Goal: Task Accomplishment & Management: Complete application form

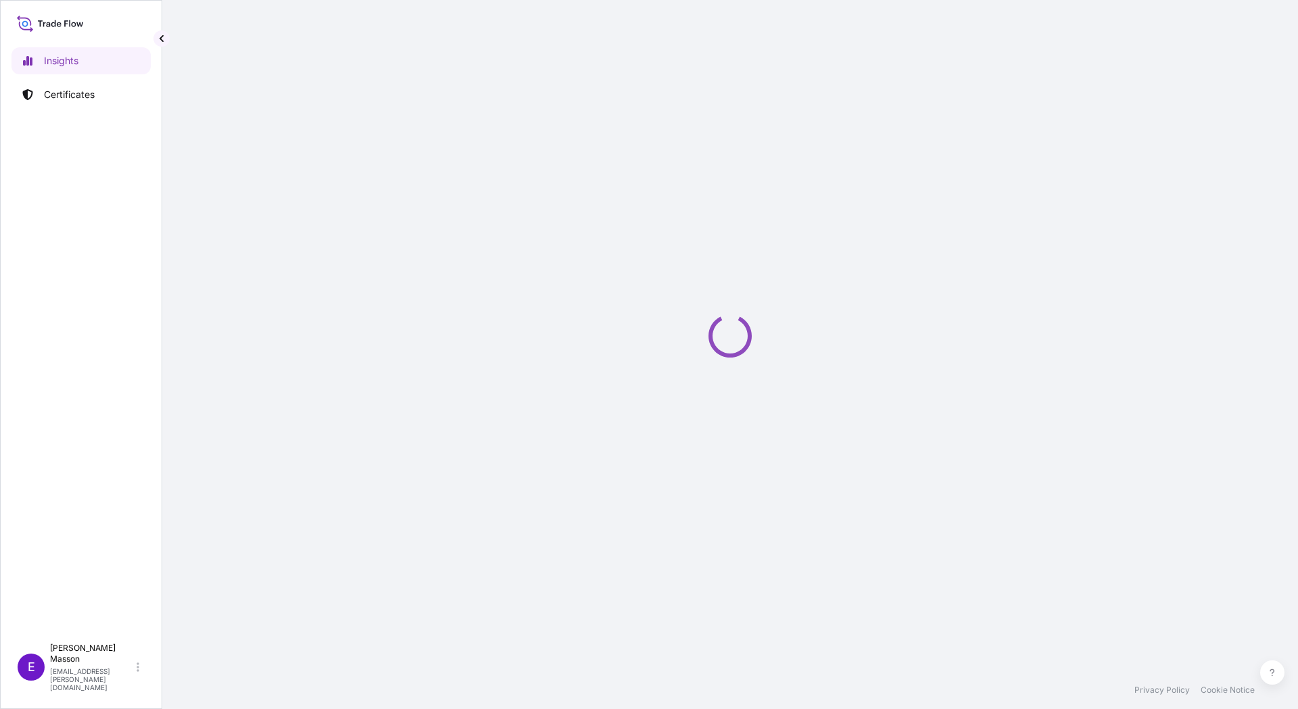
select select "2025"
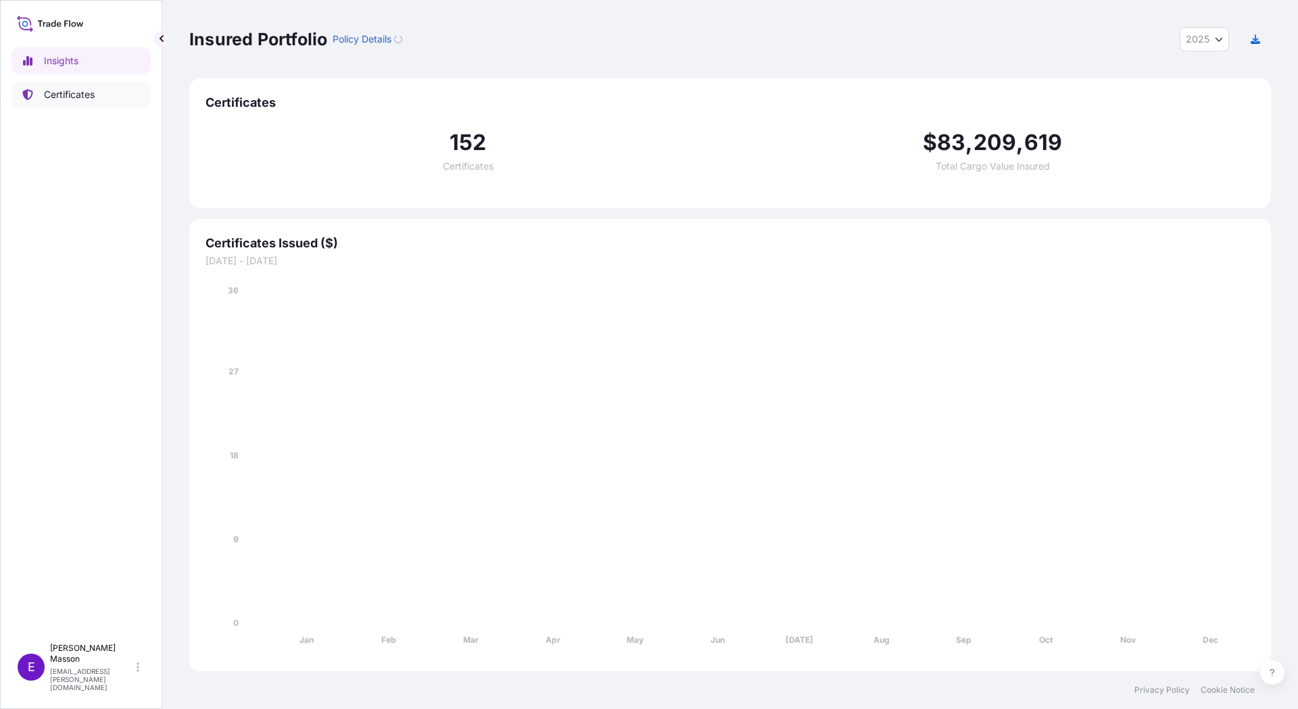
click at [96, 105] on link "Certificates" at bounding box center [80, 94] width 139 height 27
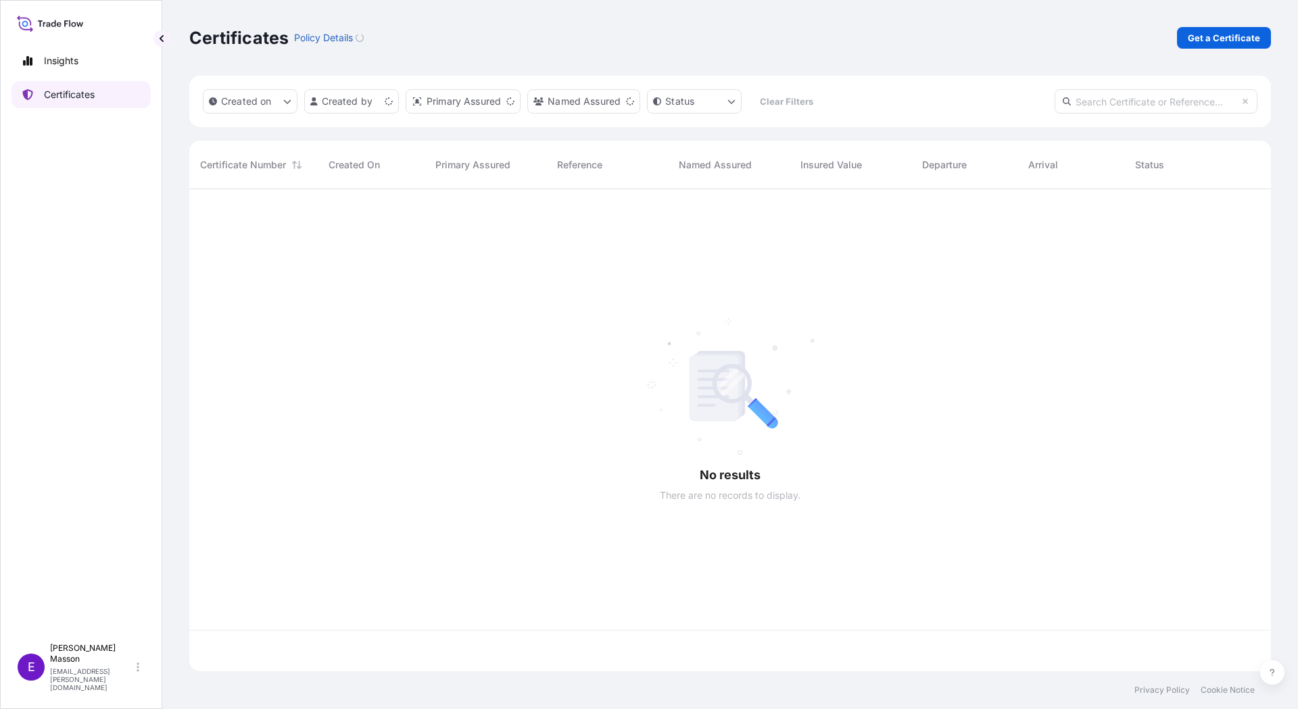
scroll to position [479, 1071]
click at [1236, 24] on div "Certificates Policy Details Get a Certificate" at bounding box center [729, 38] width 1081 height 76
click at [1229, 37] on p "Get a Certificate" at bounding box center [1223, 38] width 72 height 14
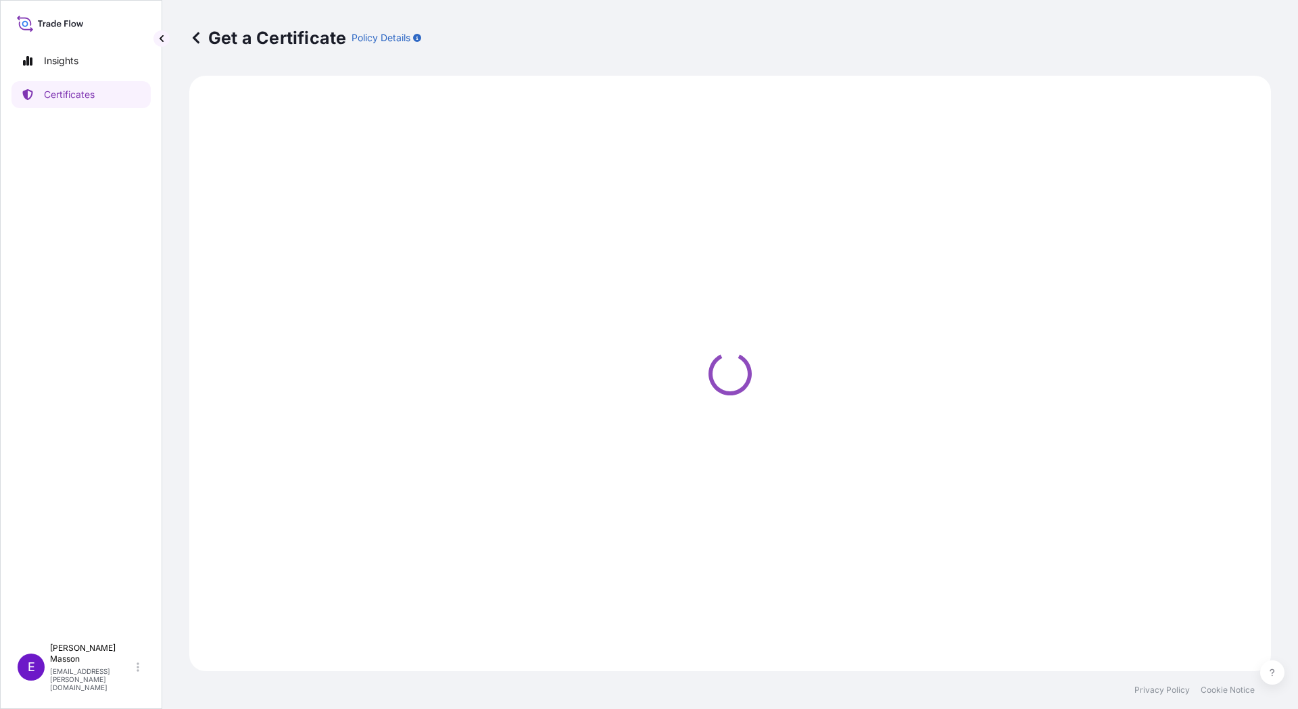
select select "Barge"
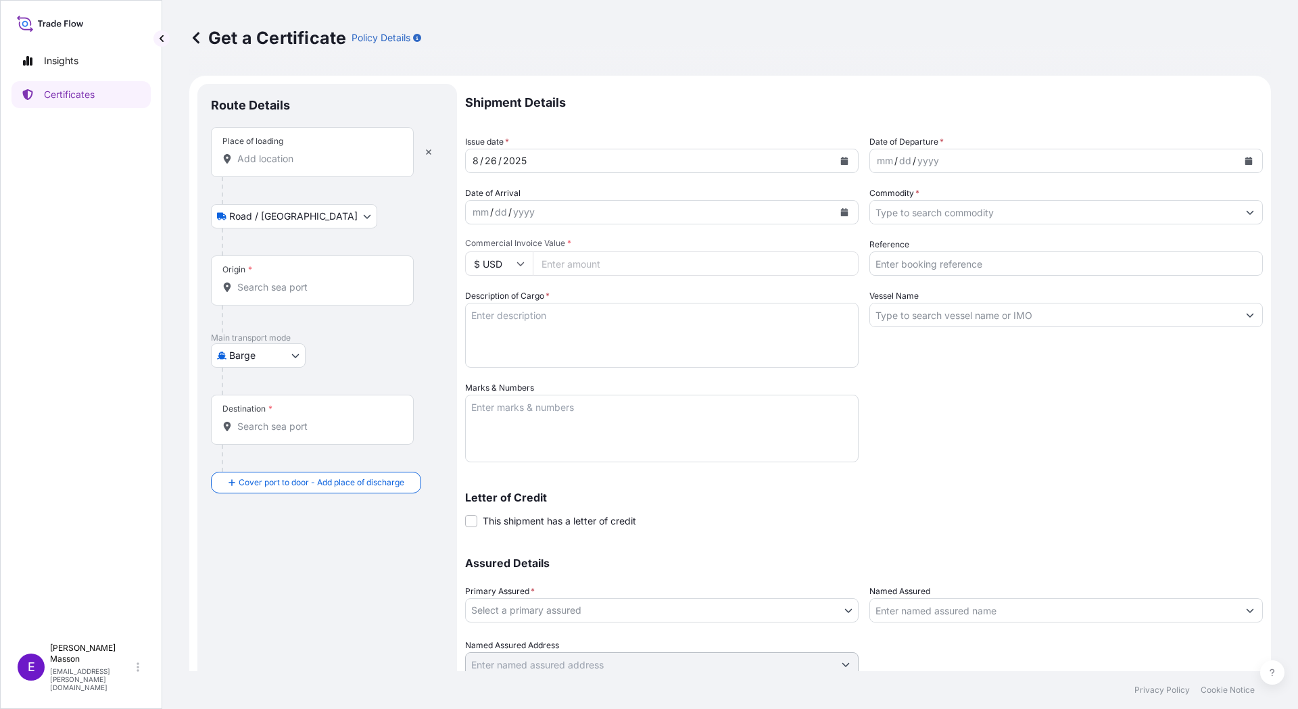
click at [299, 169] on div "Place of loading" at bounding box center [312, 152] width 203 height 50
click at [299, 166] on input "Place of loading" at bounding box center [316, 159] width 159 height 14
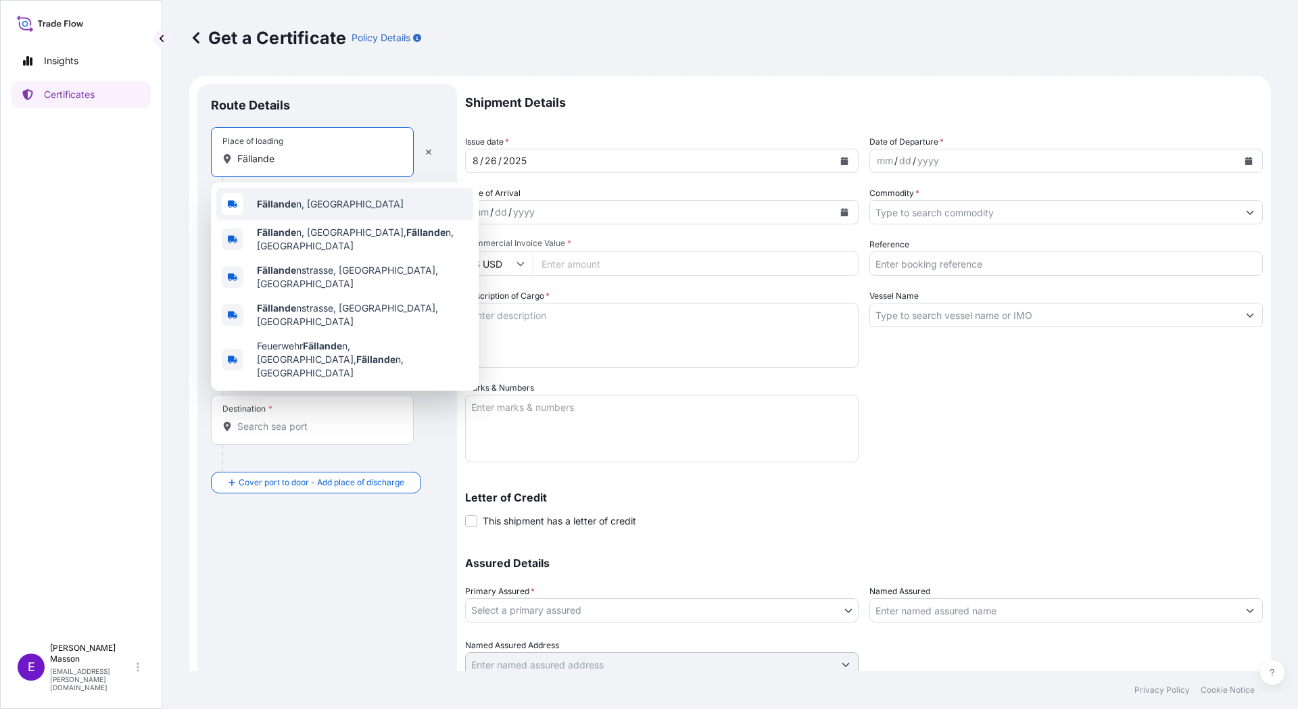
click at [287, 201] on b "Fällande" at bounding box center [276, 203] width 39 height 11
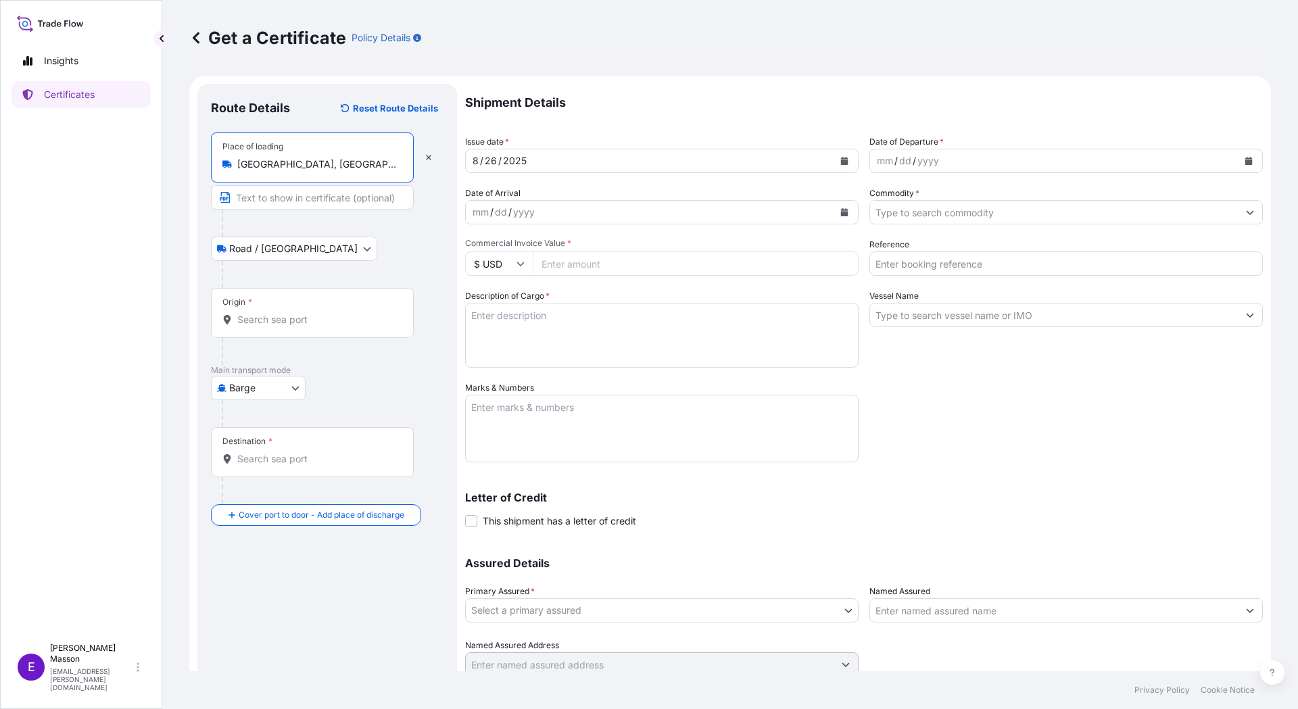
type input "[GEOGRAPHIC_DATA], [GEOGRAPHIC_DATA]"
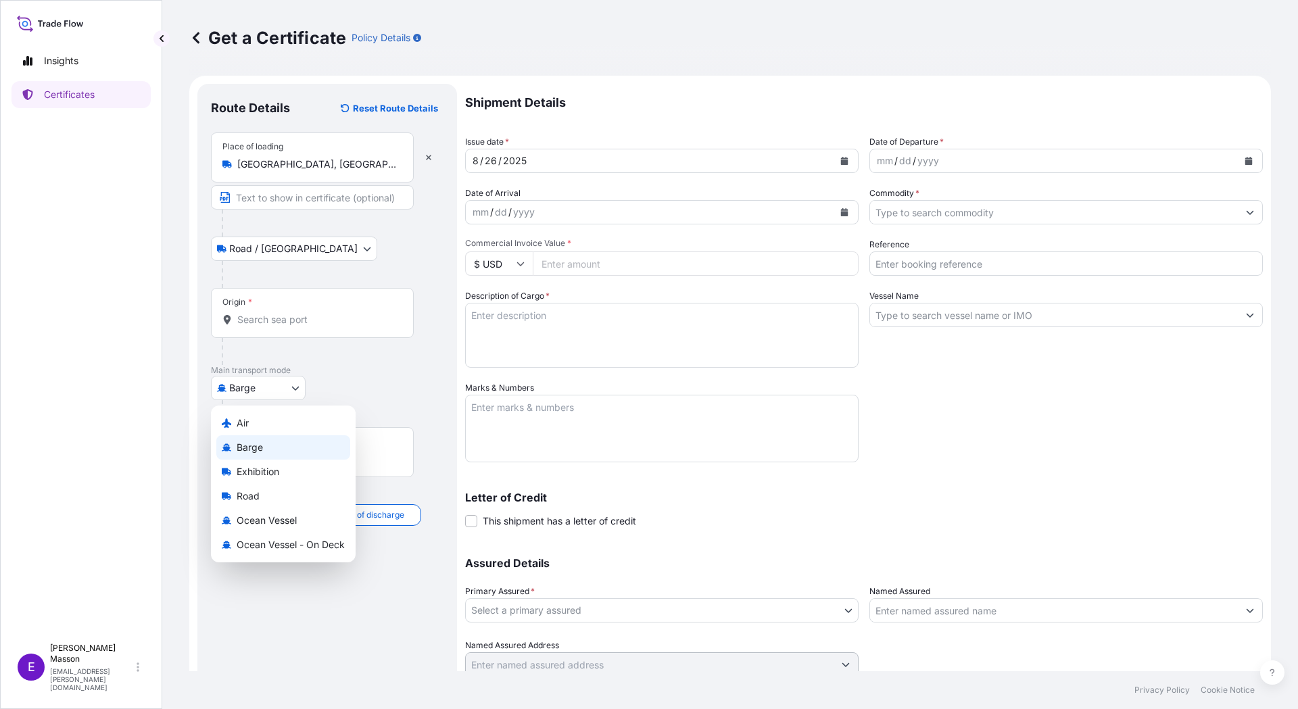
click at [260, 395] on body "0 options available. 5 options available. Insights Certificates E [PERSON_NAME]…" at bounding box center [649, 354] width 1298 height 709
click at [248, 421] on span "Air" at bounding box center [243, 423] width 12 height 14
select select "Air"
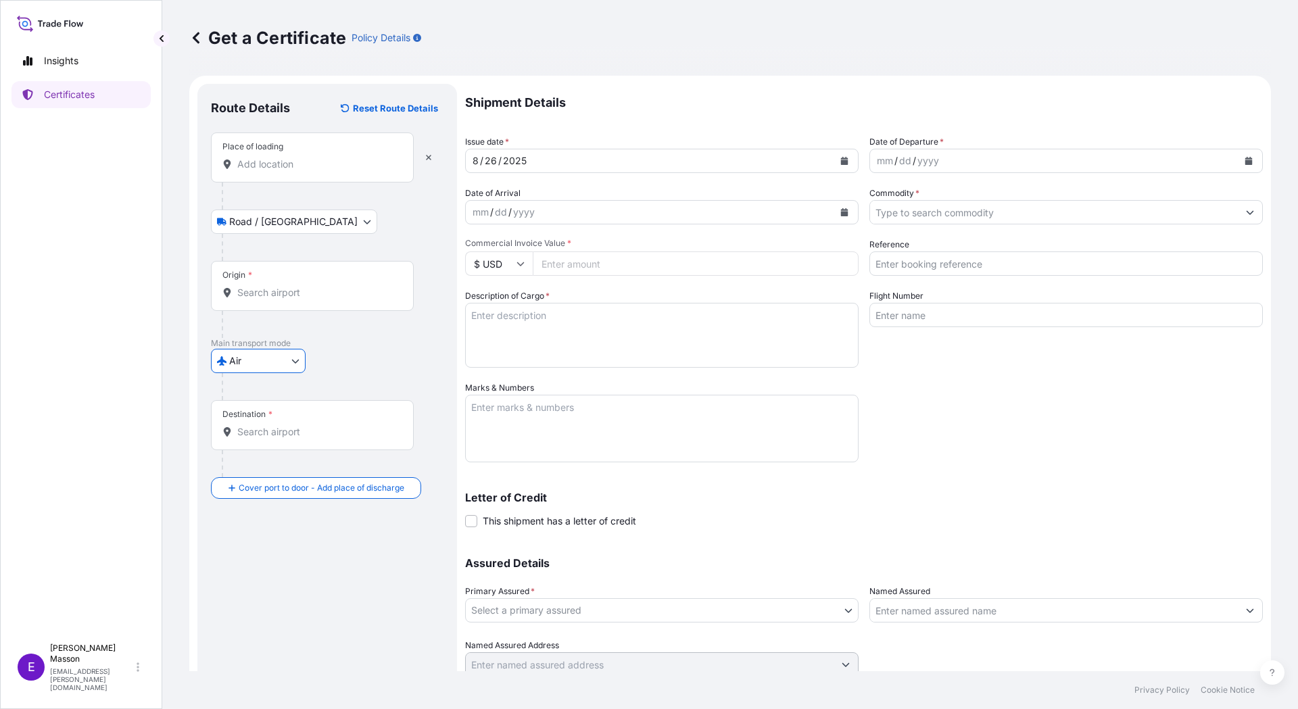
click at [260, 289] on input "Origin *" at bounding box center [316, 293] width 159 height 14
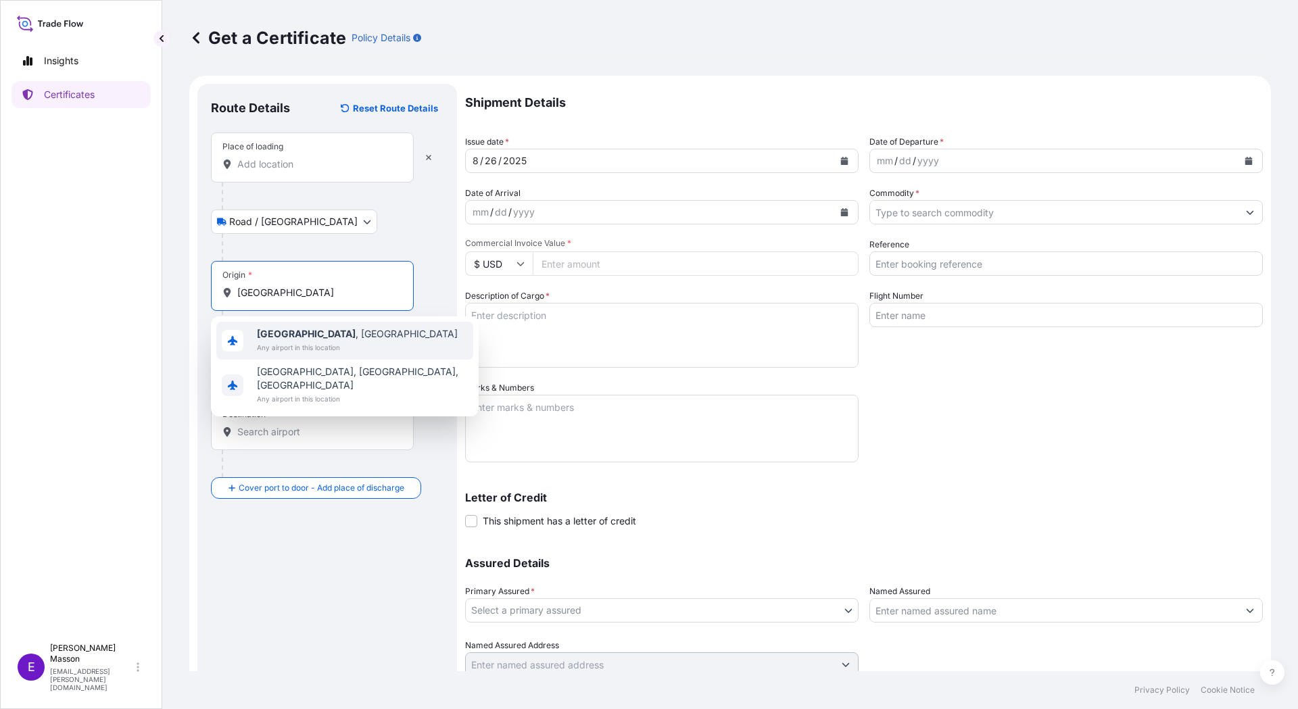
click at [278, 341] on span "Any airport in this location" at bounding box center [357, 348] width 201 height 14
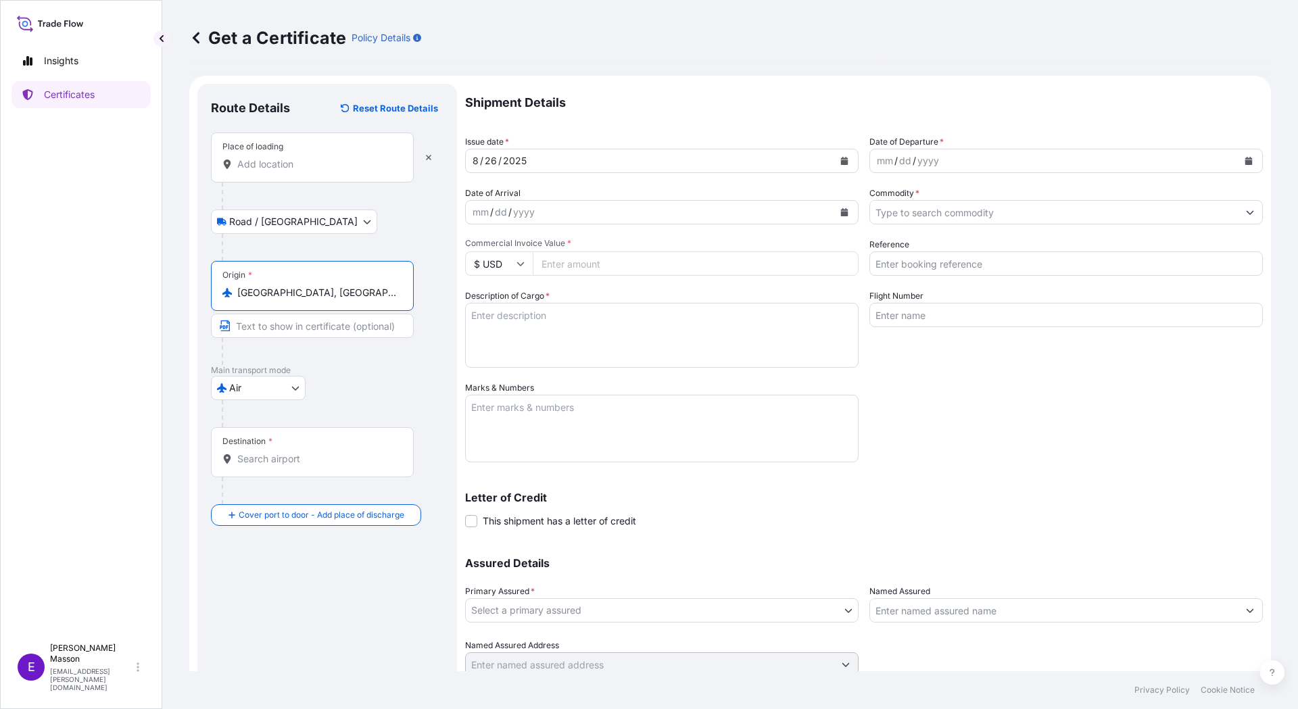
type input "[GEOGRAPHIC_DATA], [GEOGRAPHIC_DATA]"
click at [277, 460] on input "Destination *" at bounding box center [316, 459] width 159 height 14
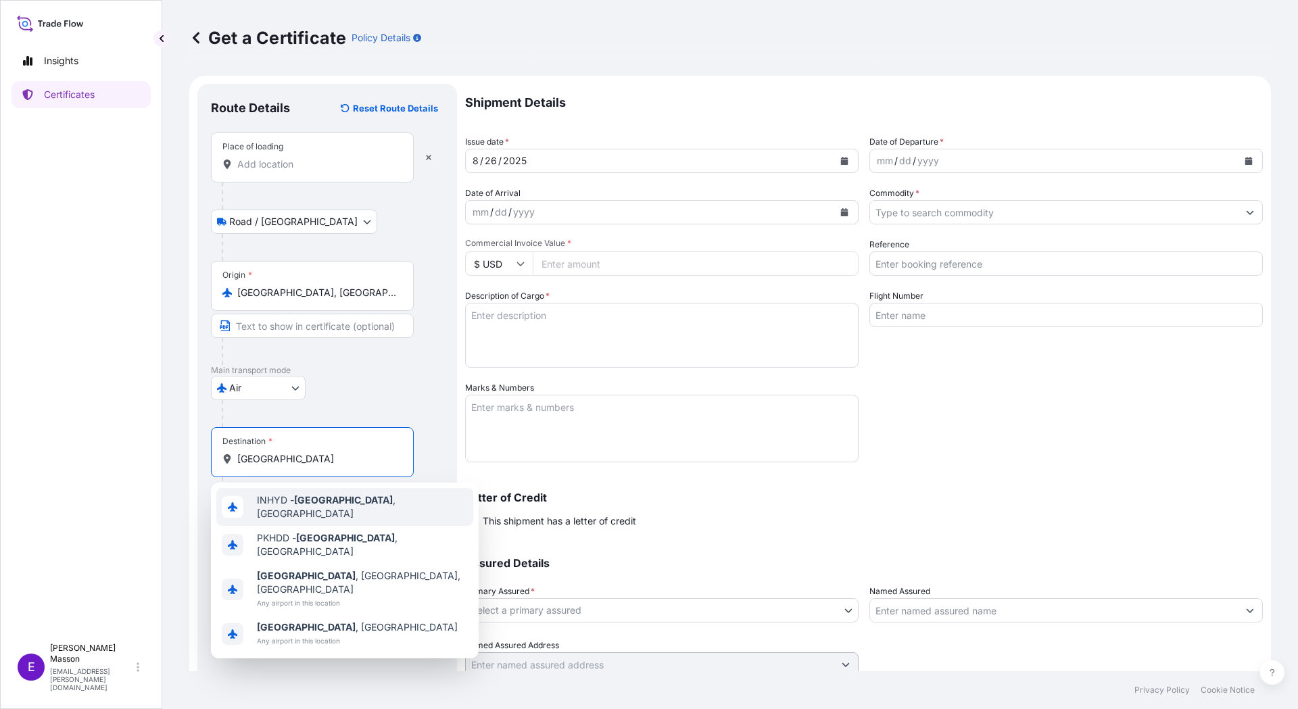
click at [280, 501] on span "INHYD - [GEOGRAPHIC_DATA] , [GEOGRAPHIC_DATA]" at bounding box center [362, 506] width 211 height 27
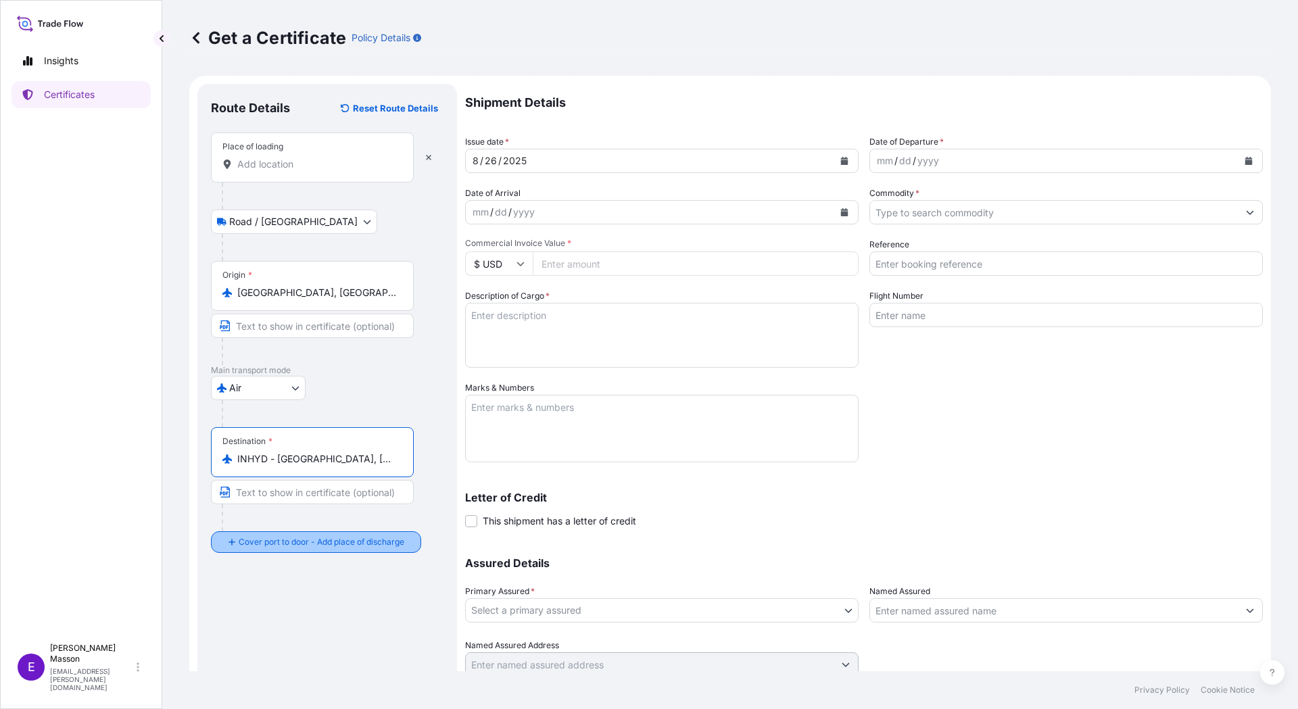
type input "INHYD - [GEOGRAPHIC_DATA], [GEOGRAPHIC_DATA]"
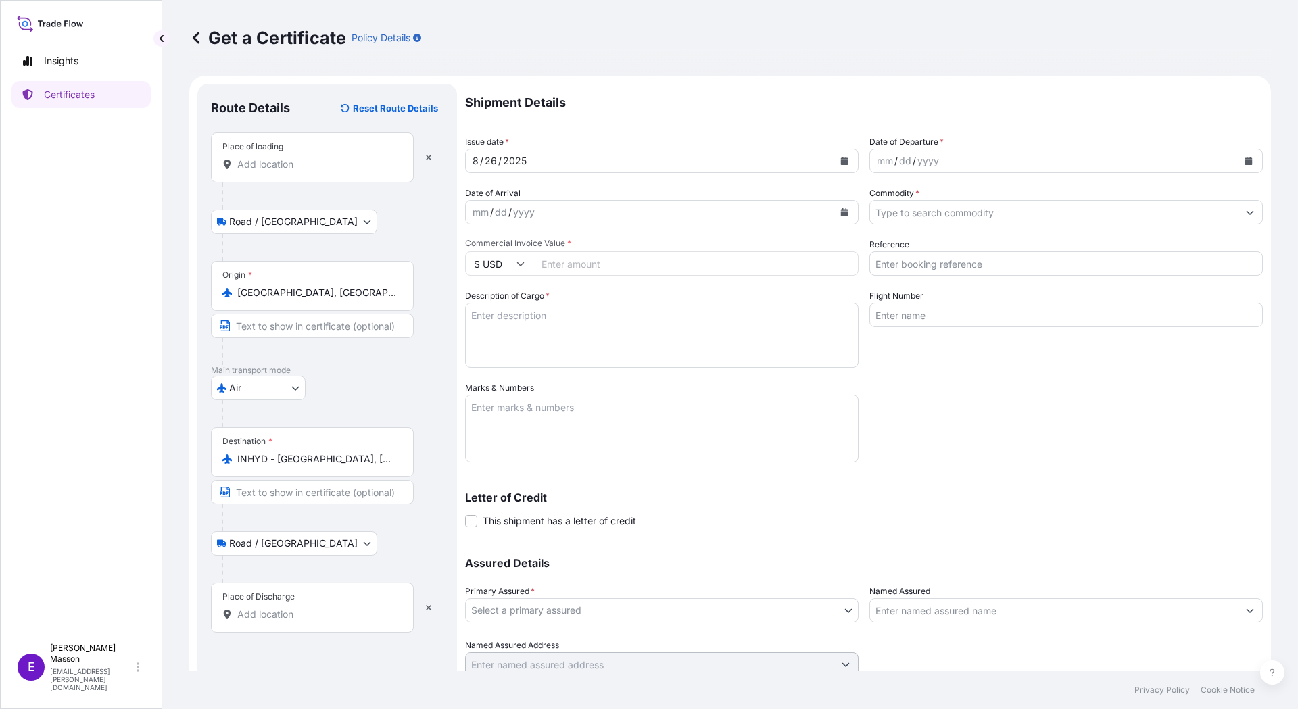
click at [260, 615] on input "Place of Discharge" at bounding box center [316, 615] width 159 height 14
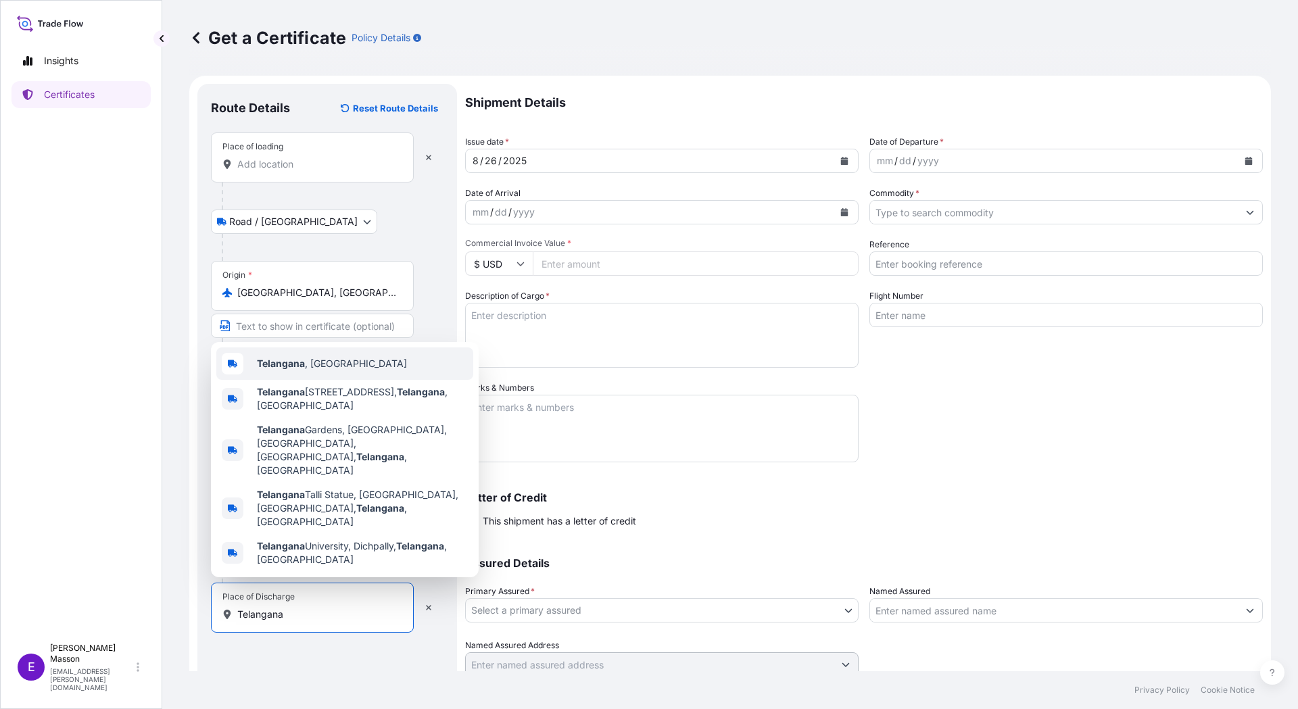
click at [309, 370] on span "[GEOGRAPHIC_DATA] , [GEOGRAPHIC_DATA]" at bounding box center [332, 364] width 150 height 14
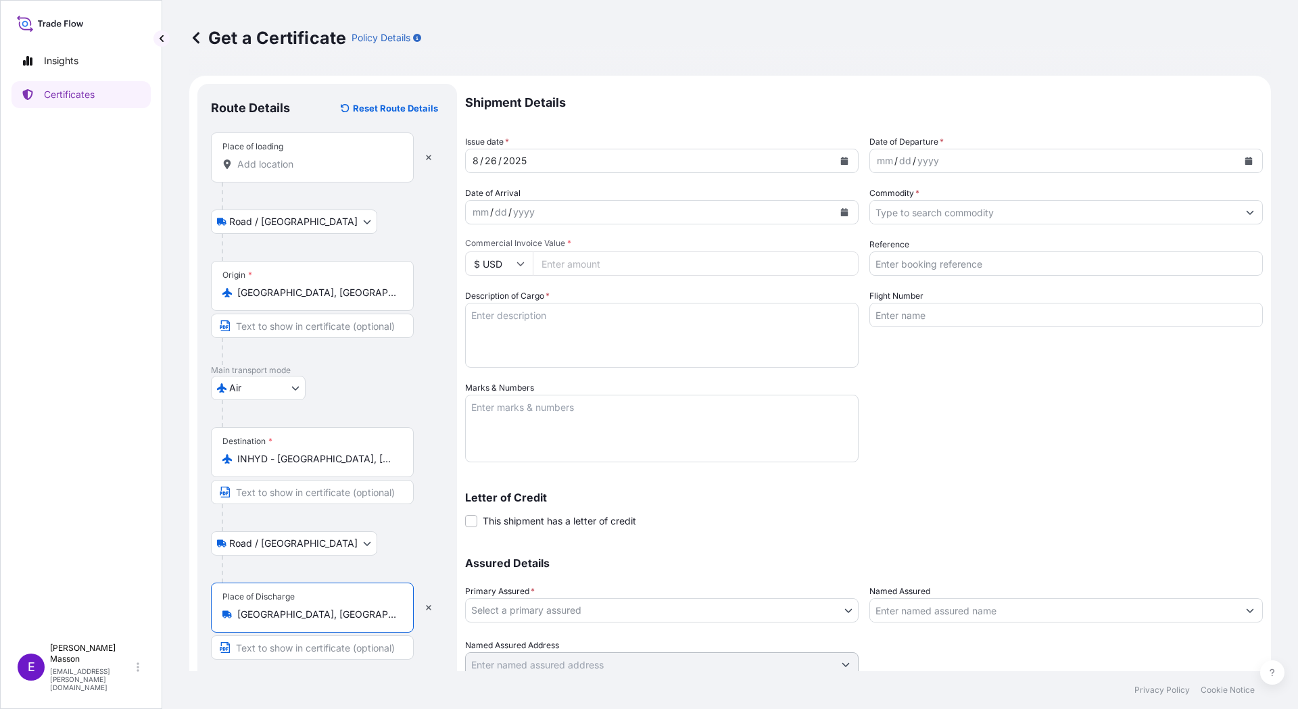
type input "[GEOGRAPHIC_DATA], [GEOGRAPHIC_DATA]"
click at [841, 159] on icon "Calendar" at bounding box center [844, 161] width 7 height 8
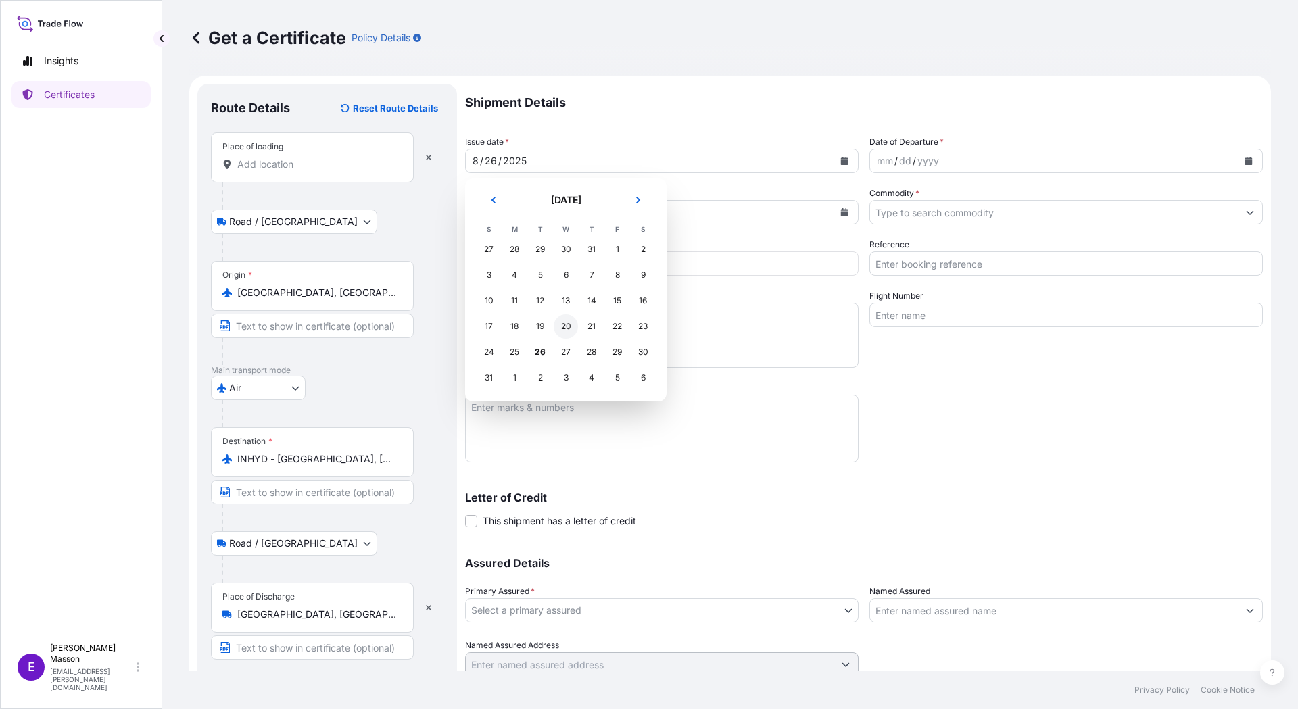
click at [563, 324] on div "20" at bounding box center [565, 326] width 24 height 24
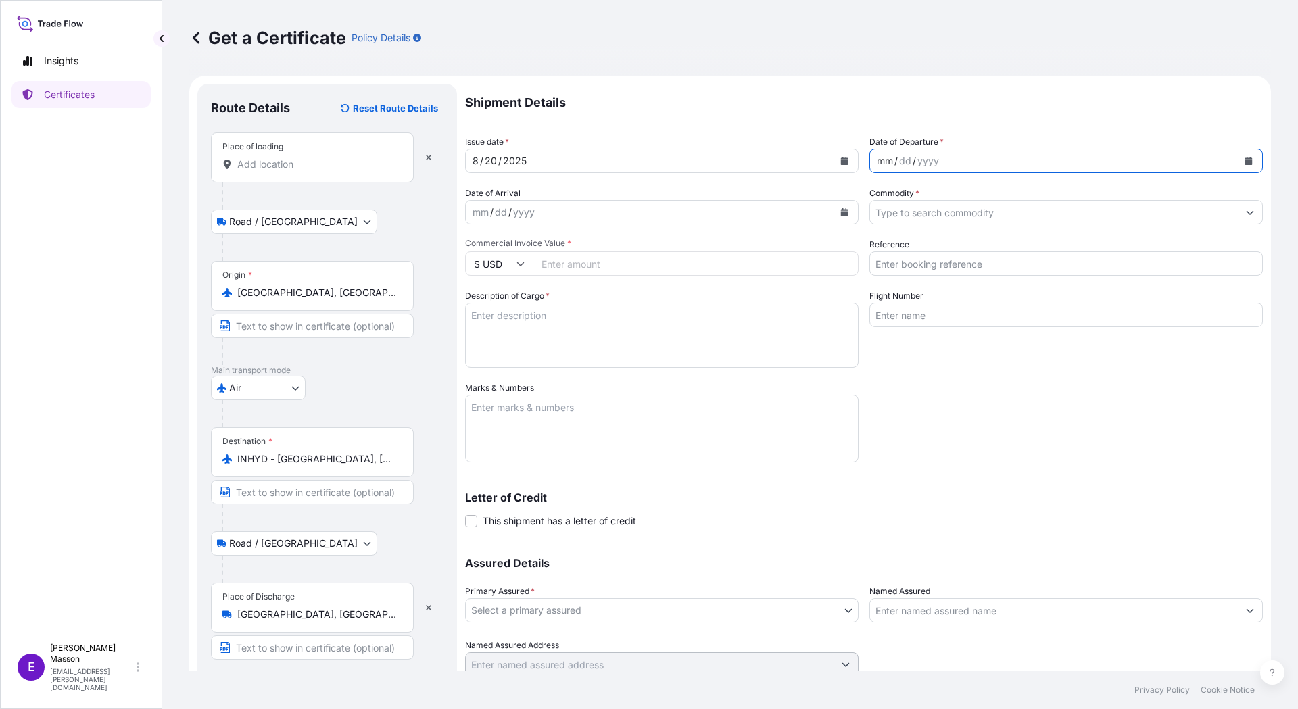
click at [928, 152] on div "mm / dd / yyyy" at bounding box center [1054, 161] width 368 height 24
click at [930, 159] on div "yyyy" at bounding box center [928, 161] width 24 height 16
click at [1237, 156] on button "Calendar" at bounding box center [1248, 161] width 22 height 22
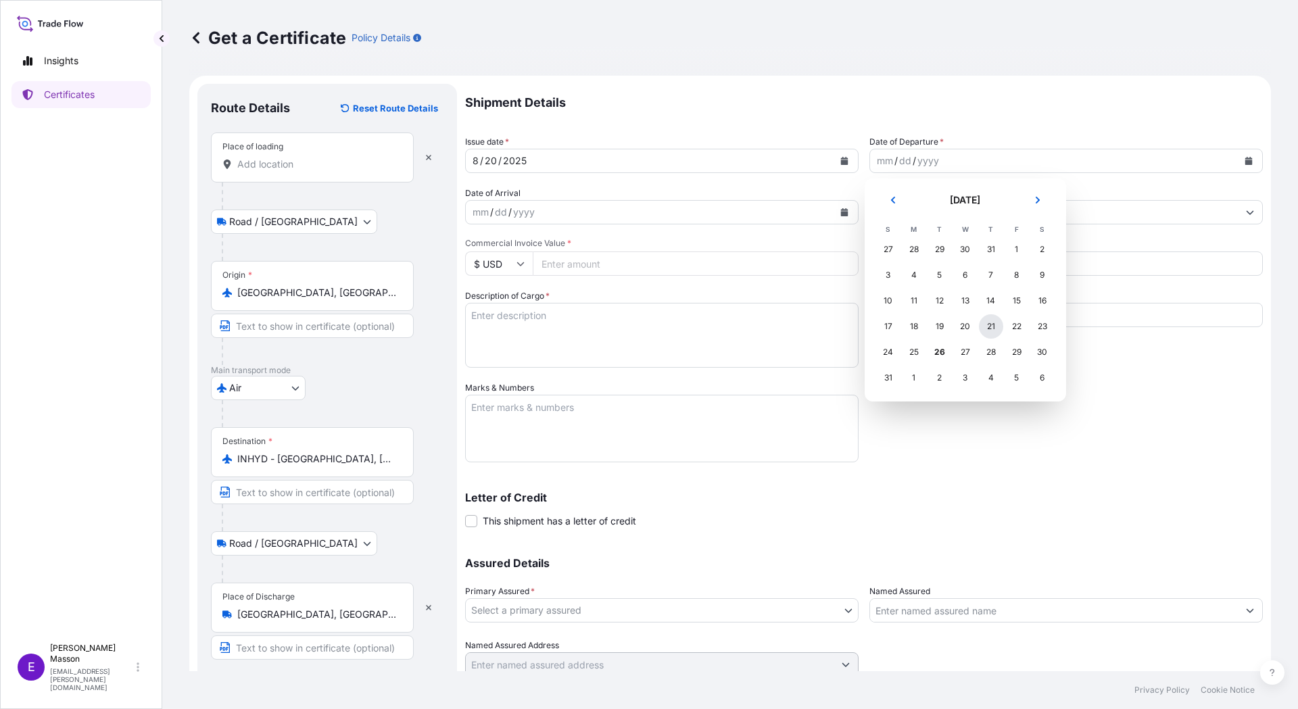
click at [993, 324] on div "21" at bounding box center [991, 326] width 24 height 24
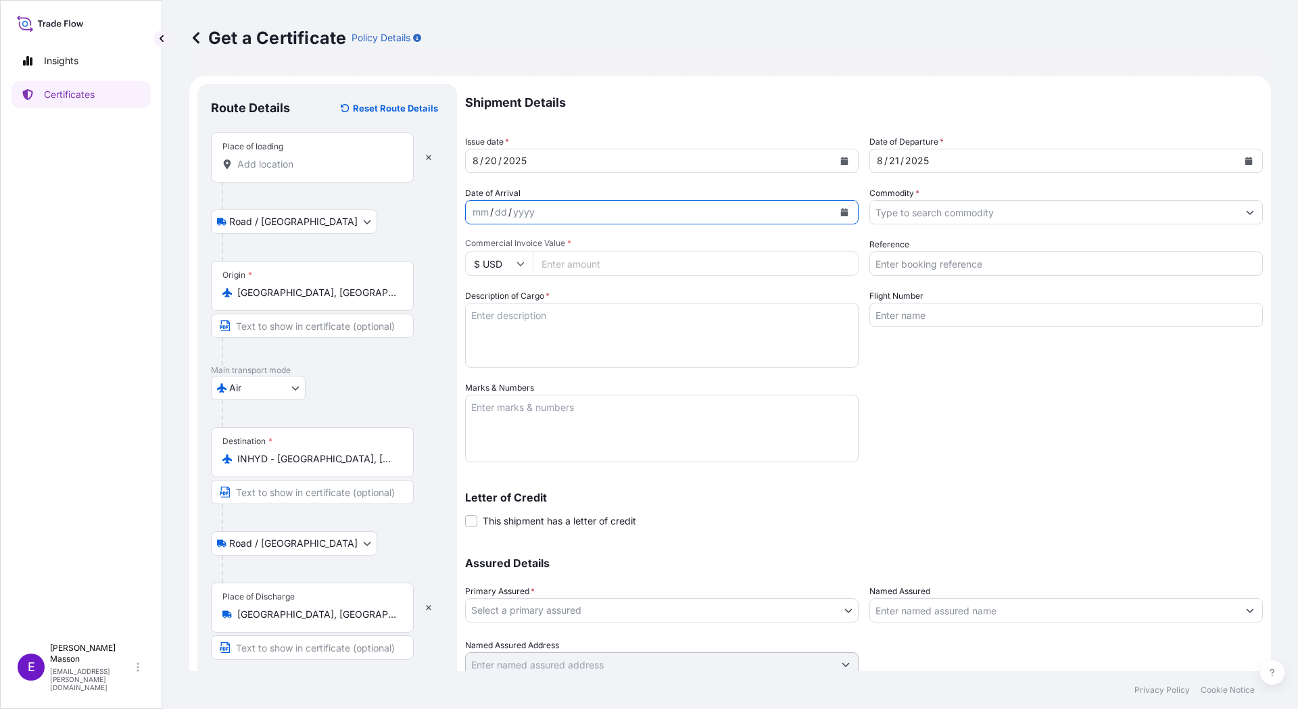
click at [841, 213] on icon "Calendar" at bounding box center [844, 212] width 7 height 8
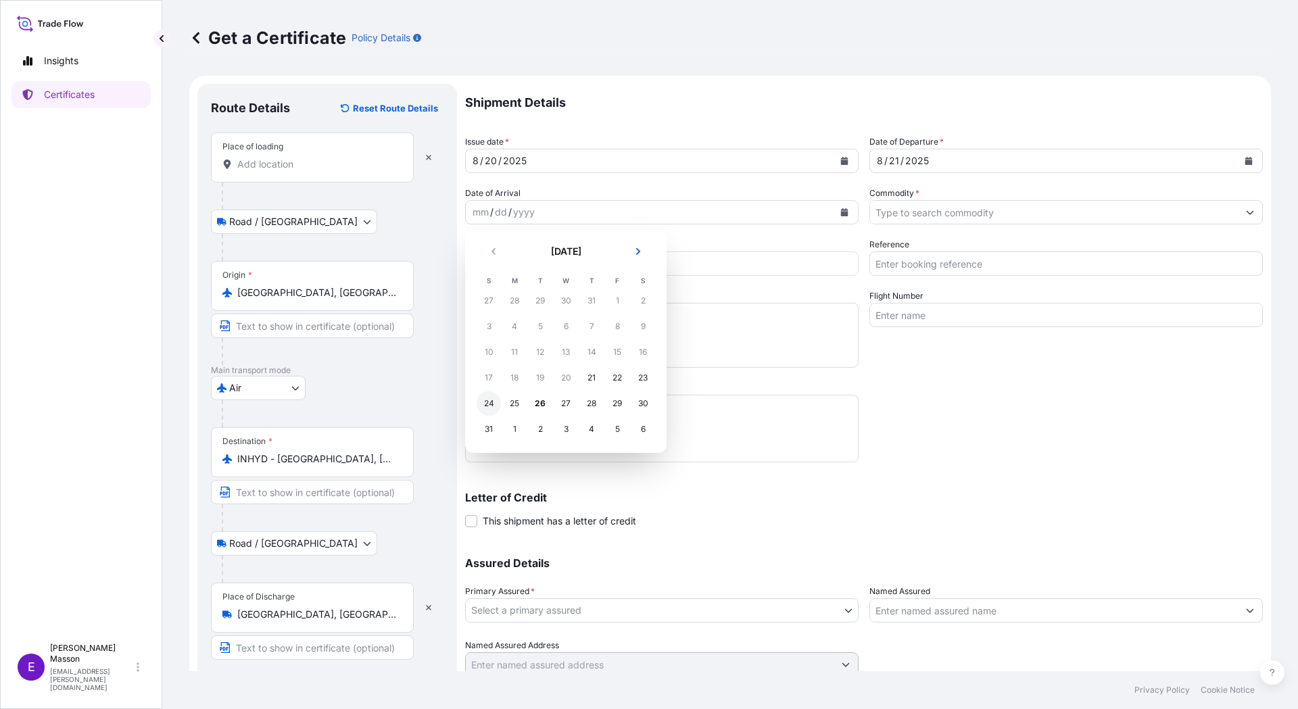
click at [494, 405] on div "24" at bounding box center [488, 403] width 24 height 24
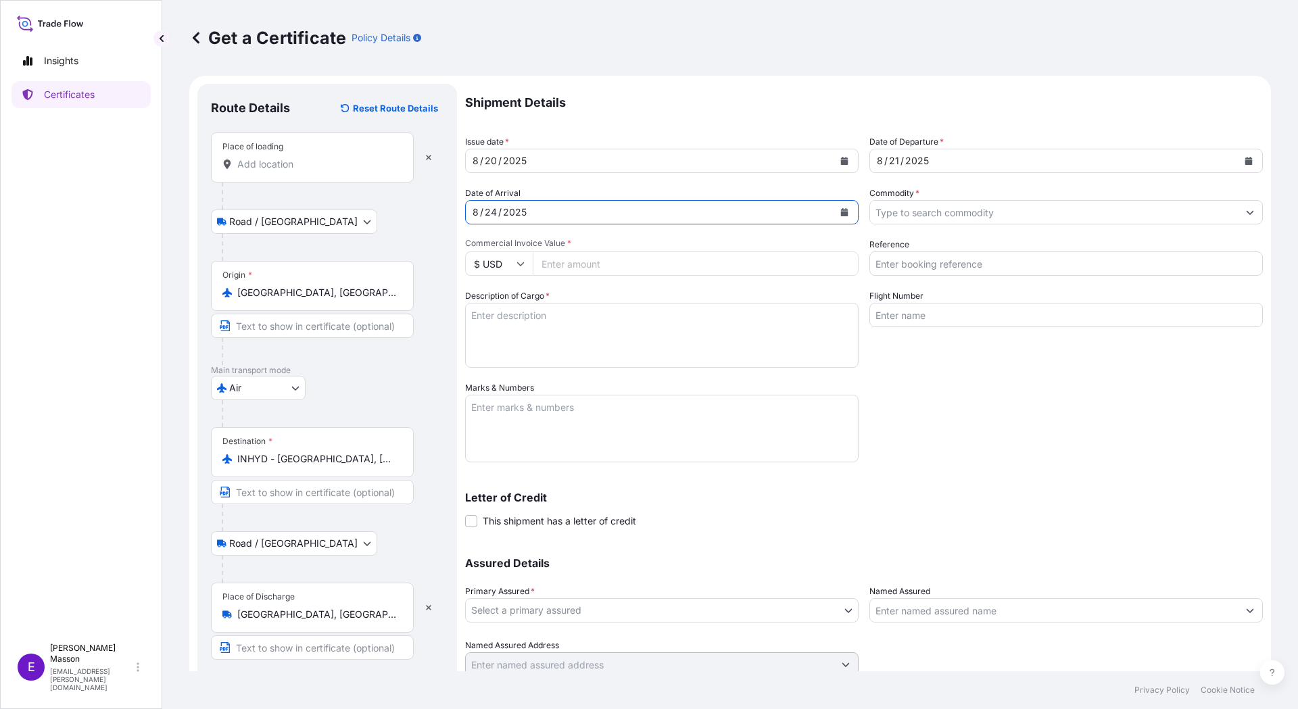
click at [910, 204] on input "Commodity *" at bounding box center [1054, 212] width 368 height 24
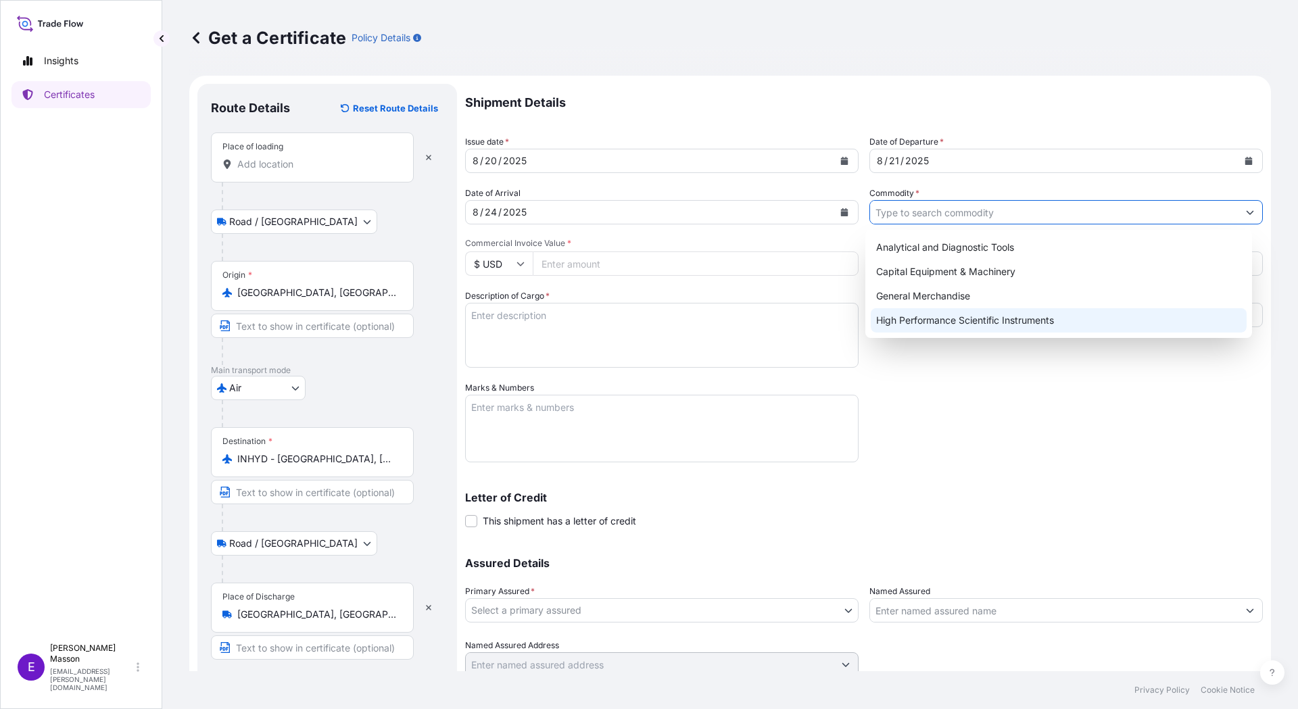
click at [948, 325] on div "High Performance Scientific Instruments" at bounding box center [1058, 320] width 376 height 24
type input "High Performance Scientific Instruments"
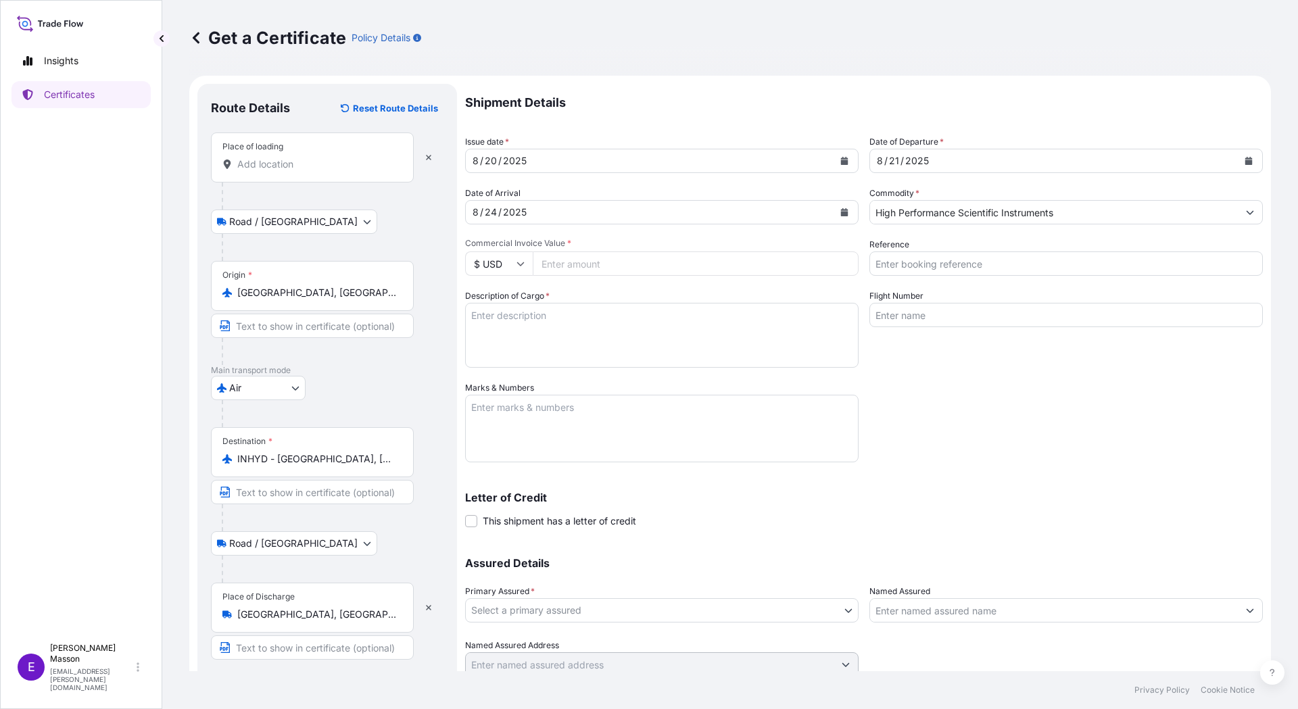
click at [589, 268] on input "Commercial Invoice Value *" at bounding box center [696, 263] width 326 height 24
type input "440000"
click at [930, 266] on input "Reference" at bounding box center [1065, 263] width 393 height 24
type input "5104866"
click at [557, 289] on div "Description of Cargo *" at bounding box center [661, 328] width 393 height 78
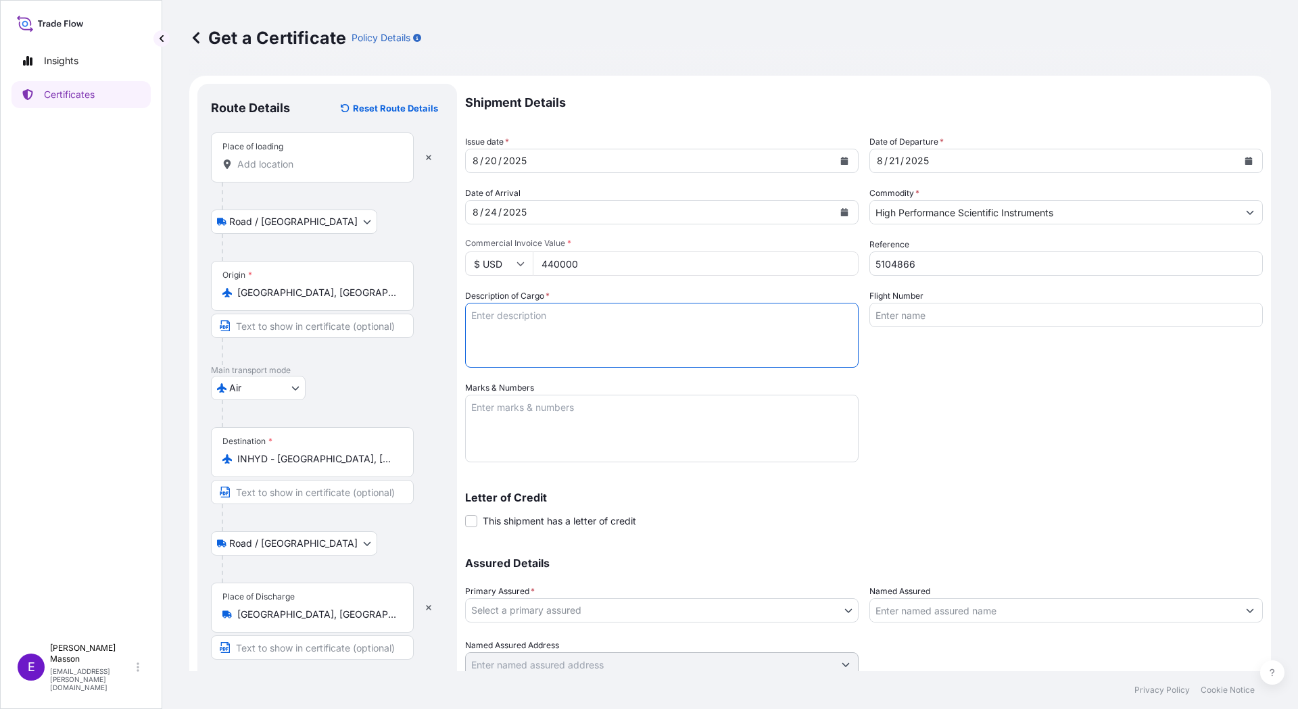
click at [552, 326] on textarea "Description of Cargo *" at bounding box center [661, 335] width 393 height 65
paste textarea "AV4400N AVANCE NEO 400 MHZ NMR SPECTROMETER NANO AS PER PO NO.2200048968 DATED …"
type textarea "AV4400N AVANCE NEO 400 MHZ NMR SPECTROMETER NANO AS PER PO NO.2200048968 DATED …"
click at [912, 321] on input "Flight Number" at bounding box center [1065, 315] width 393 height 24
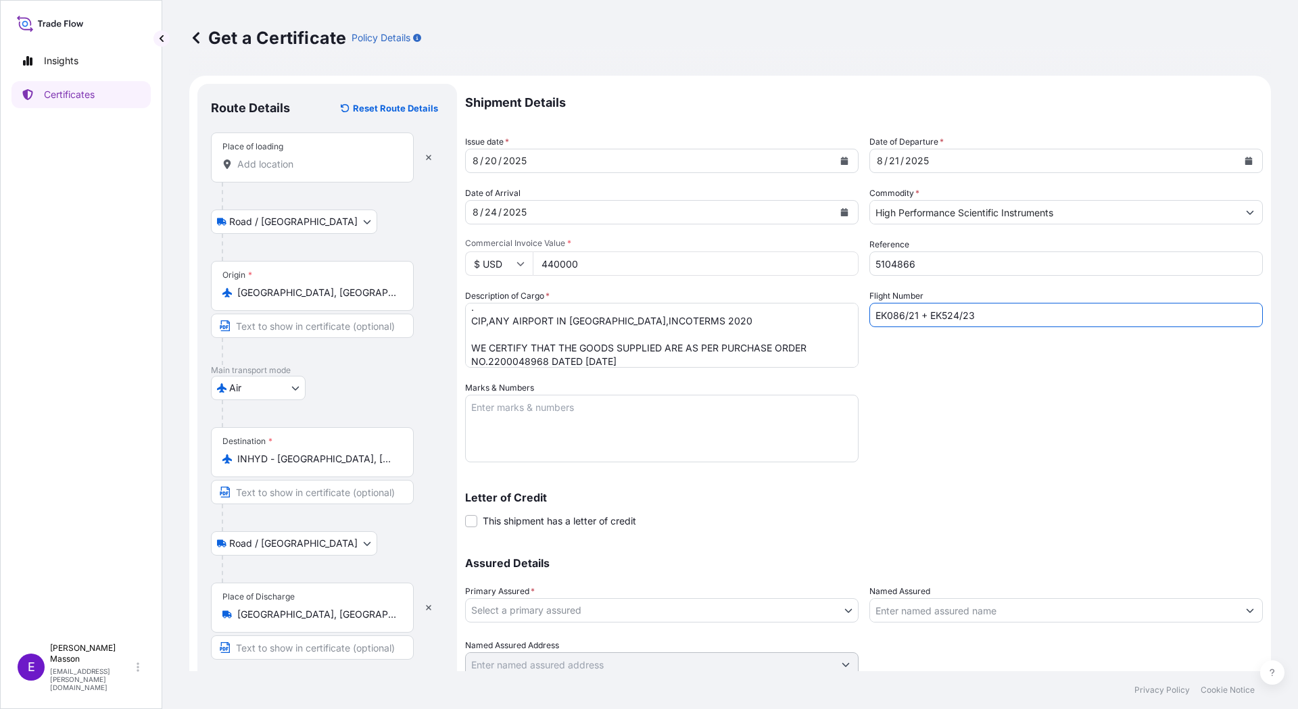
type input "EK086/21 + EK524/23"
click at [542, 413] on textarea "Marks & Numbers" at bounding box center [661, 429] width 393 height 68
paste textarea "LC Number : 0040NMLC0006326 dated [DATE] Issuing bank : ICICI BANK LIMITED,DOOR…"
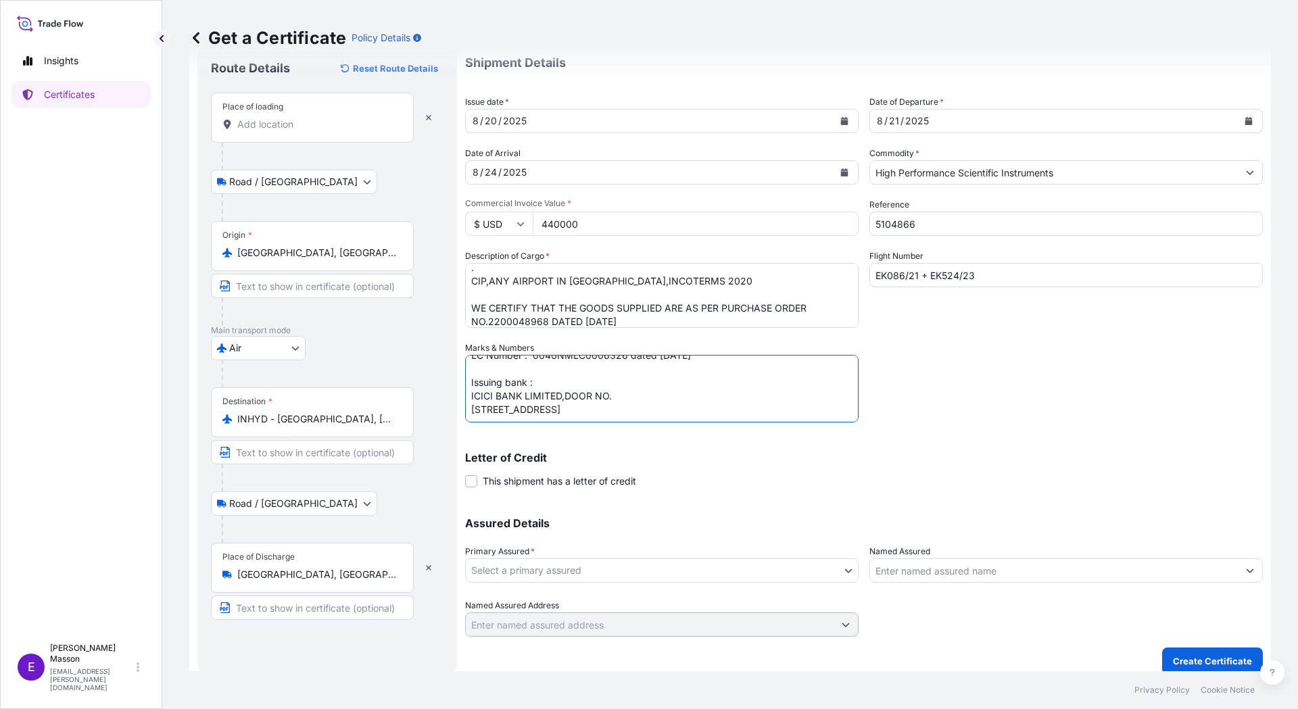
scroll to position [51, 0]
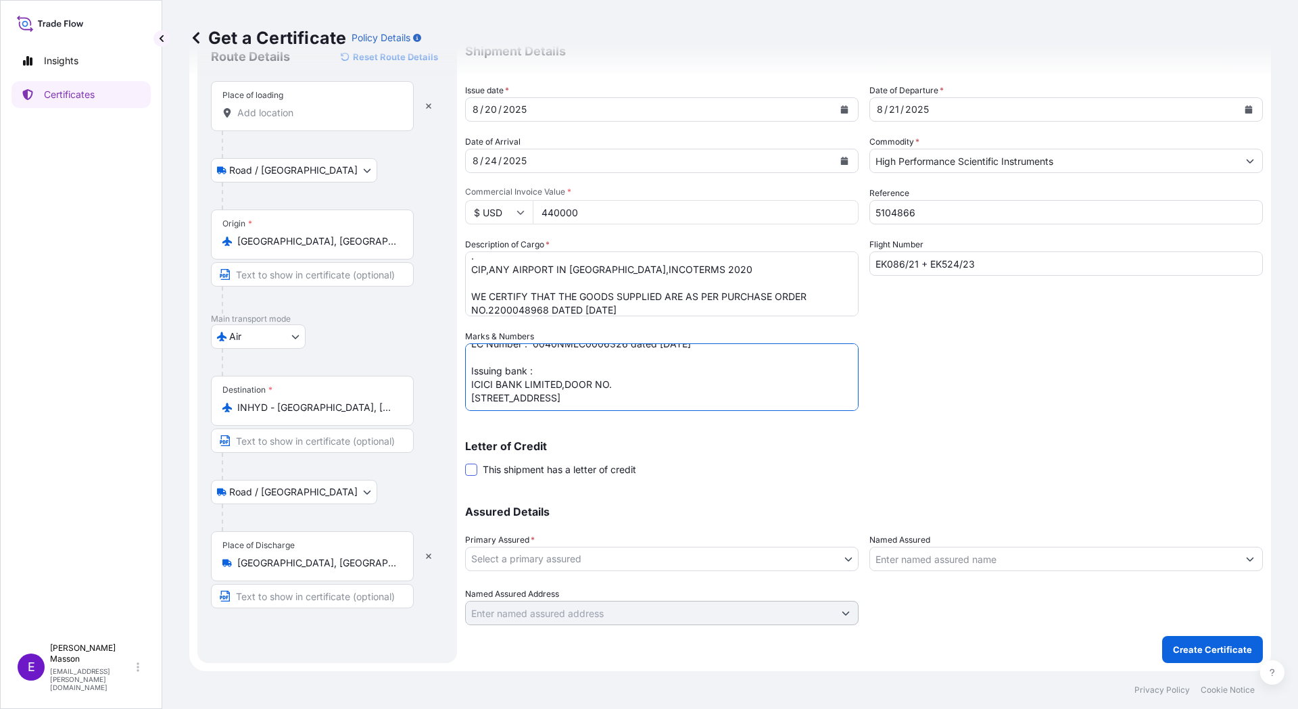
type textarea "LC Number : 0040NMLC0006326 dated [DATE] Issuing bank : ICICI BANK LIMITED,DOOR…"
click at [474, 466] on span at bounding box center [471, 470] width 12 height 12
click at [465, 462] on input "This shipment has a letter of credit" at bounding box center [465, 462] width 0 height 0
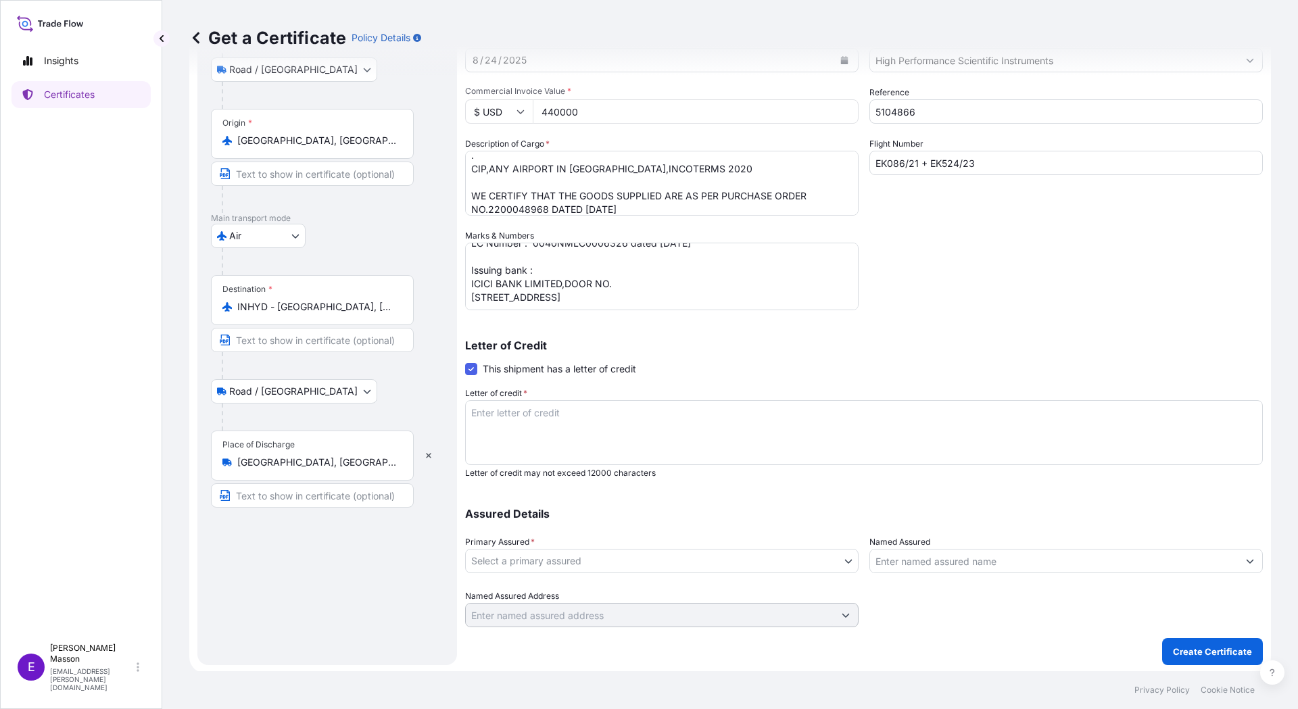
scroll to position [154, 0]
click at [562, 425] on textarea "Letter of credit *" at bounding box center [863, 430] width 797 height 65
paste textarea "COVERING INSTITUTE CARGO CLAUSE (A),WITH EXTENDED COVER FOR TRANSHIPMENT RISKS …"
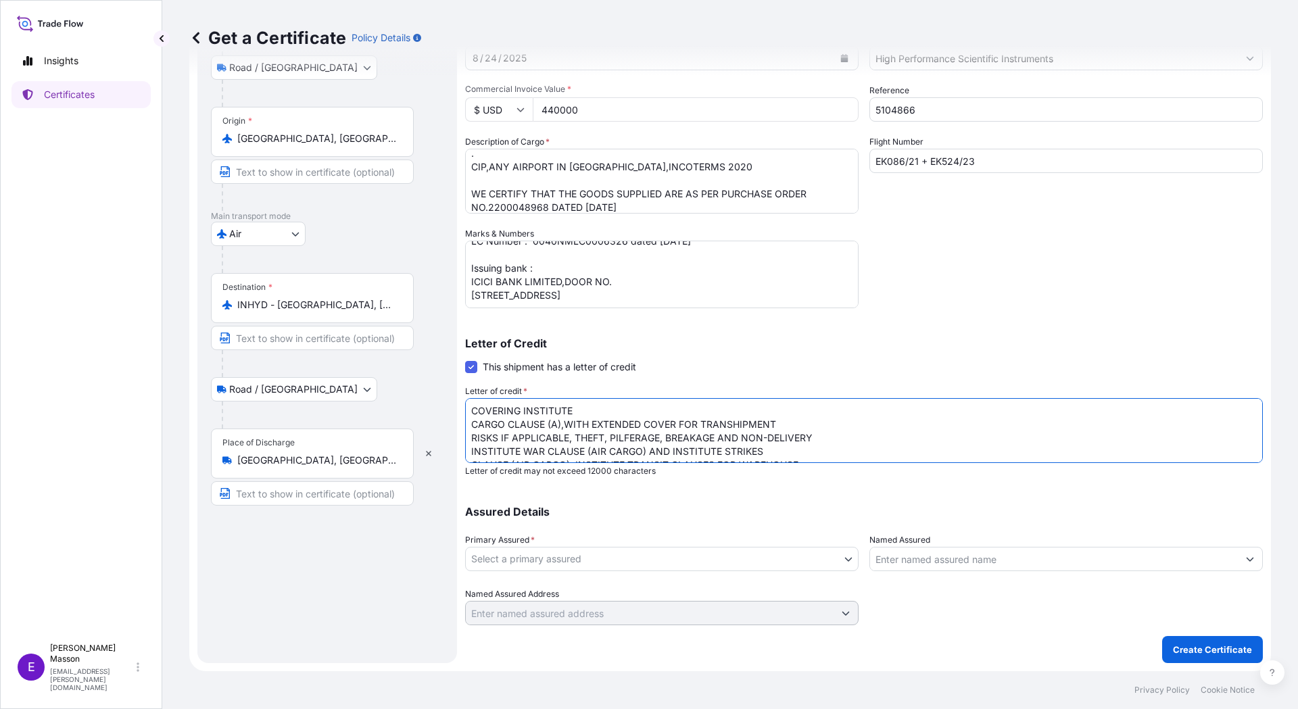
scroll to position [35, 0]
type textarea "COVERING INSTITUTE CARGO CLAUSE (A),WITH EXTENDED COVER FOR TRANSHIPMENT RISKS …"
click at [539, 561] on body "Insights Certificates E [PERSON_NAME] [EMAIL_ADDRESS][PERSON_NAME][DOMAIN_NAME]…" at bounding box center [649, 354] width 1298 height 709
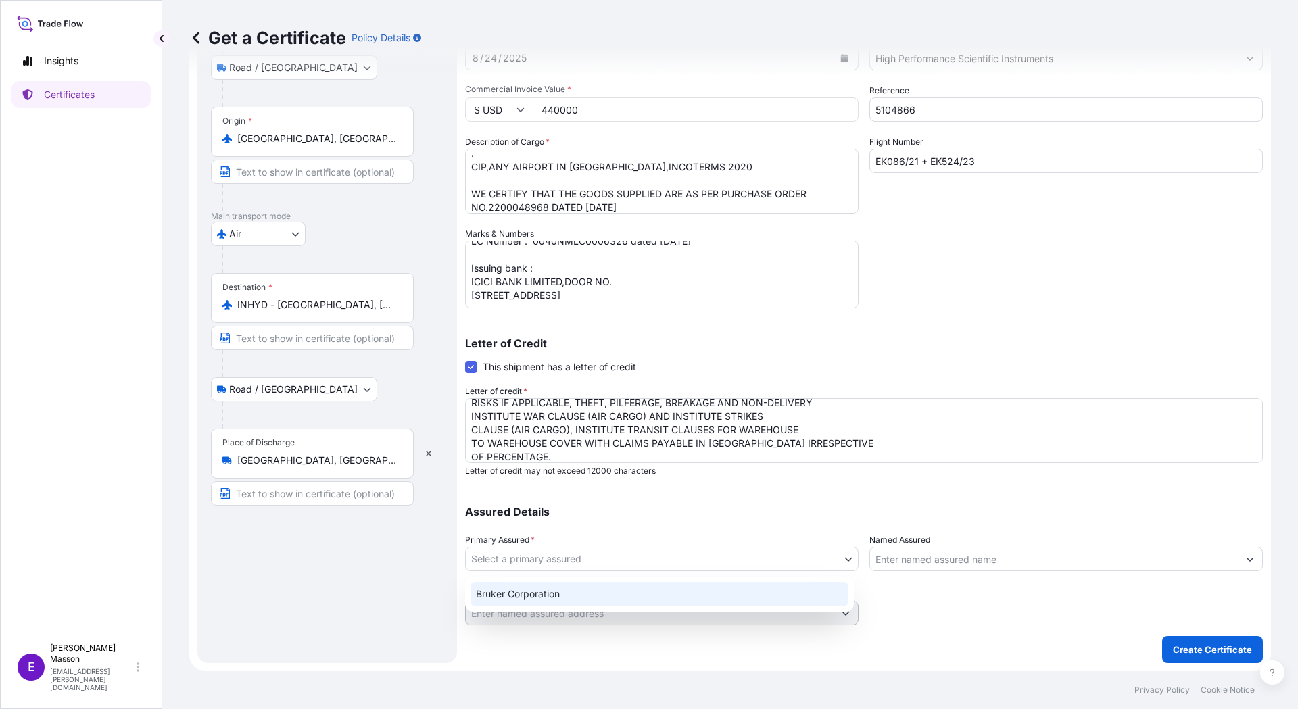
click at [537, 599] on div "Bruker Corporation" at bounding box center [659, 594] width 378 height 24
select select "31474"
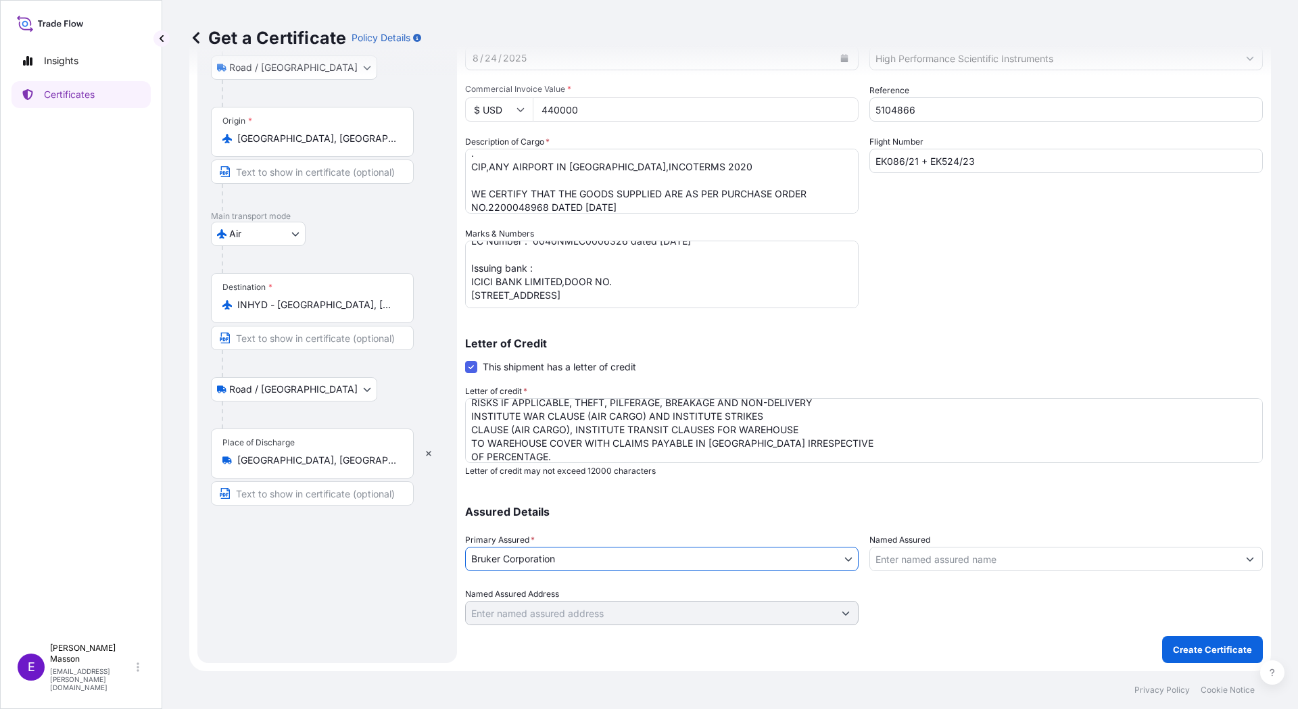
click at [935, 560] on input "Named Assured" at bounding box center [1054, 559] width 368 height 24
paste input "SAI LIFE SCIENCES LIMITED., UNIT II,PLOT NO. DS 7,IKP KNOWLEDGE PARK,GENOME VAL…"
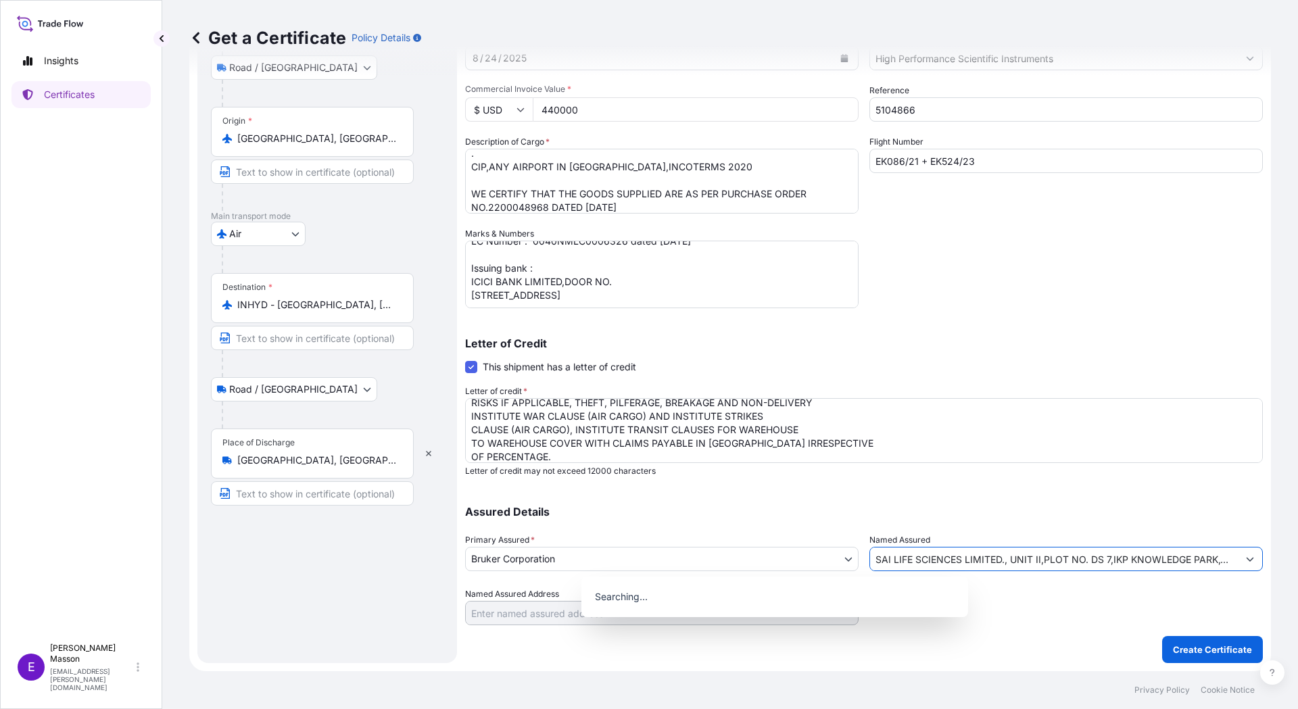
scroll to position [0, 485]
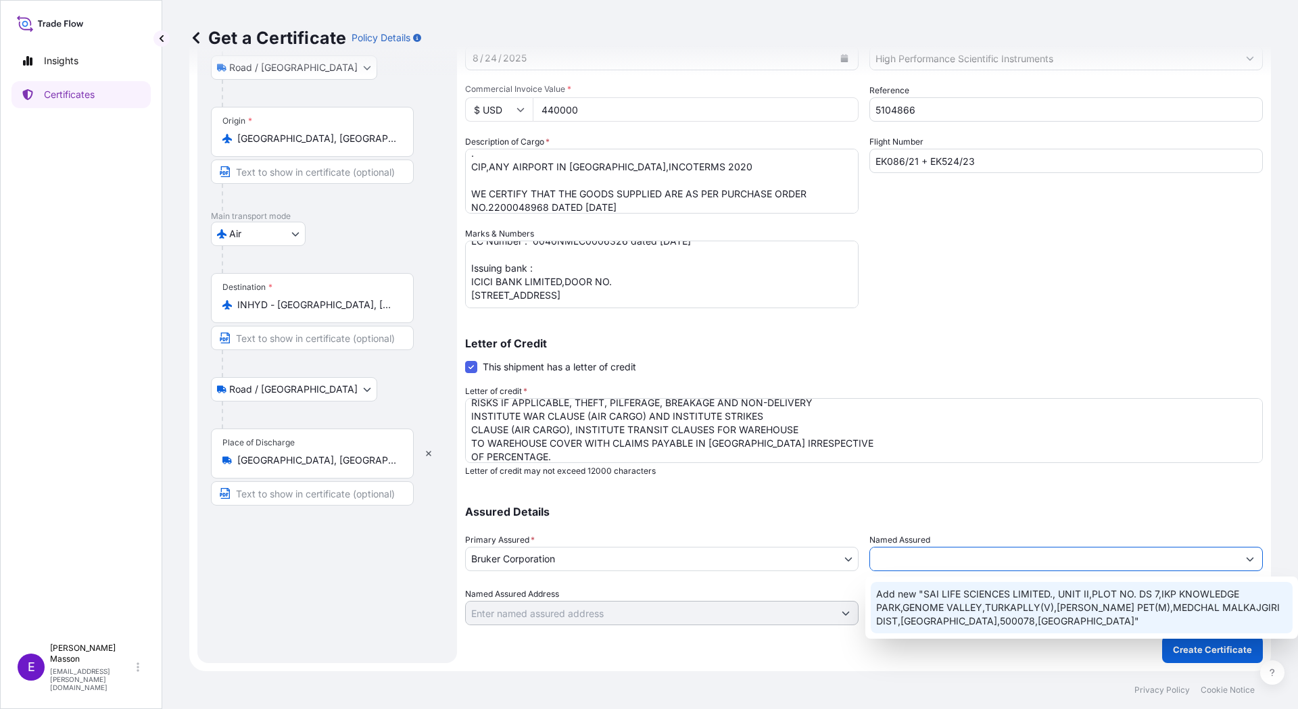
click at [923, 601] on span "Add new "SAI LIFE SCIENCES LIMITED., UNIT II,PLOT NO. DS 7,IKP KNOWLEDGE PARK,G…" at bounding box center [1082, 607] width 412 height 41
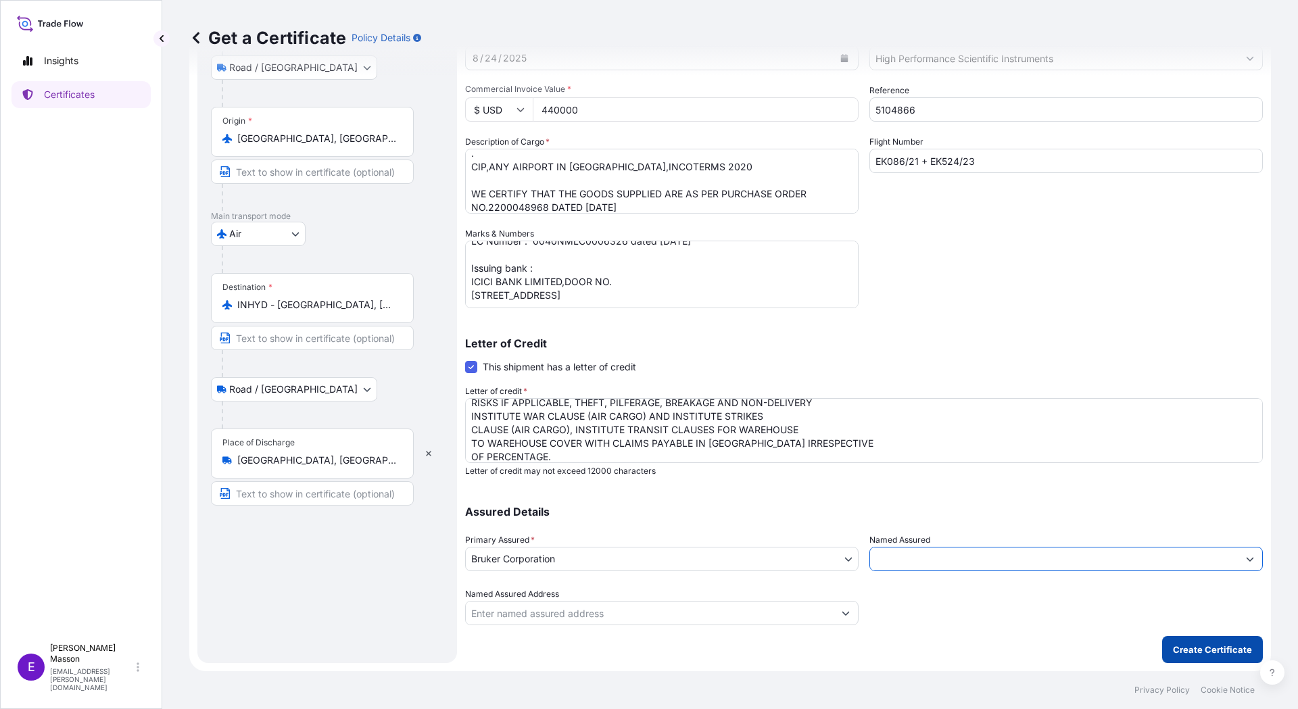
type input "SAI LIFE SCIENCES LIMITED., UNIT II,PLOT NO. DS 7,IKP KNOWLEDGE PARK,GENOME VAL…"
click at [1200, 648] on p "Create Certificate" at bounding box center [1212, 650] width 79 height 14
click at [1220, 645] on p "Create Certificate" at bounding box center [1212, 650] width 79 height 14
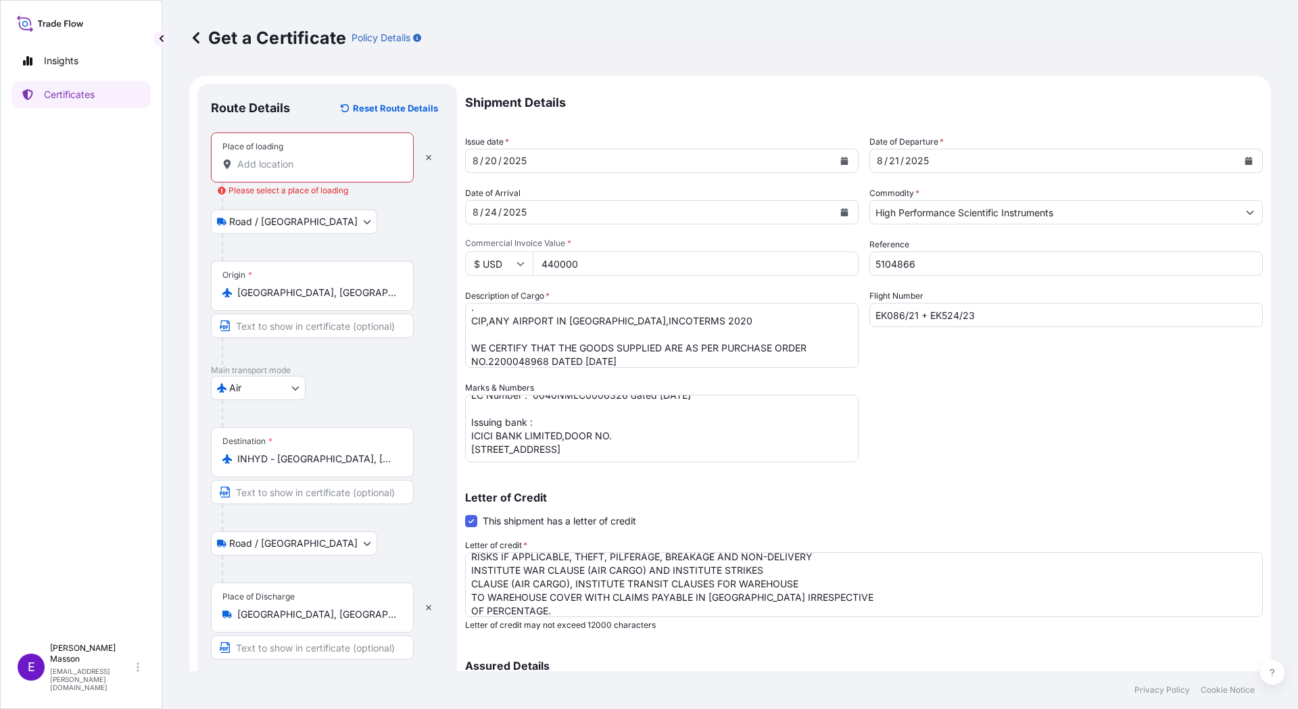
click at [278, 165] on input "Place of loading Please select a place of loading" at bounding box center [316, 164] width 159 height 14
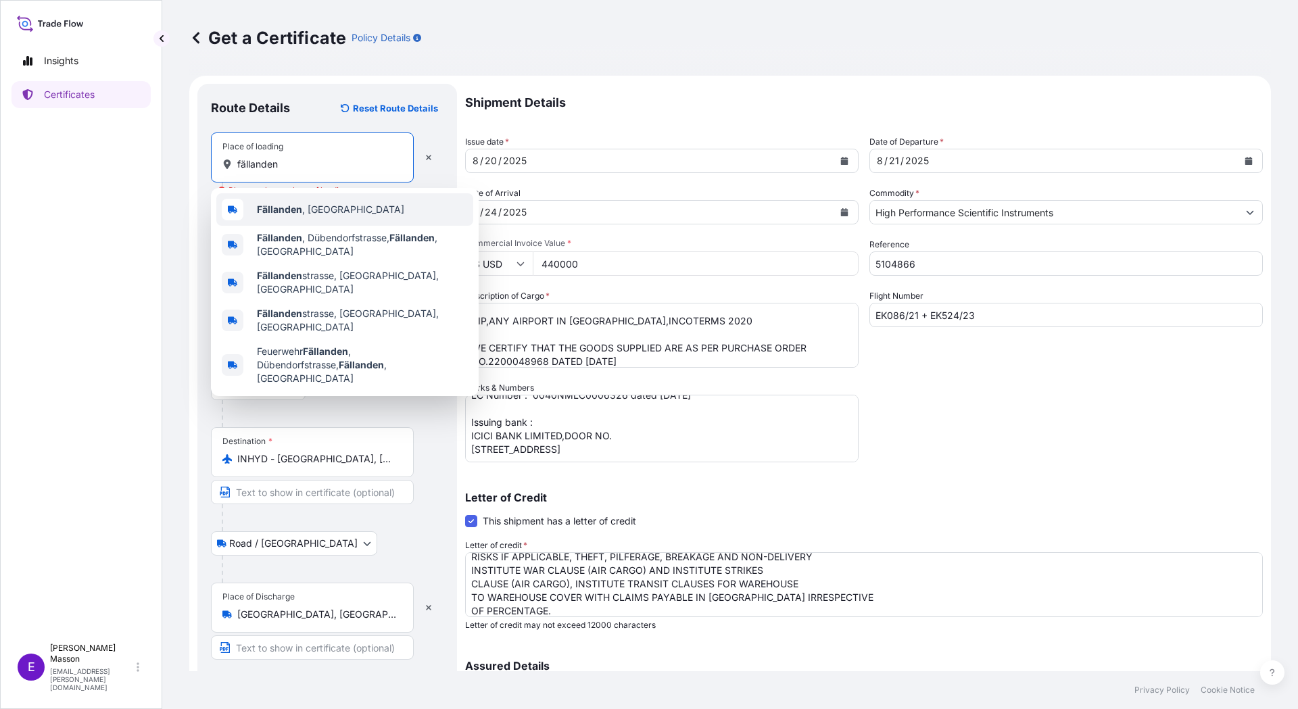
click at [267, 203] on b "Fällanden" at bounding box center [279, 208] width 45 height 11
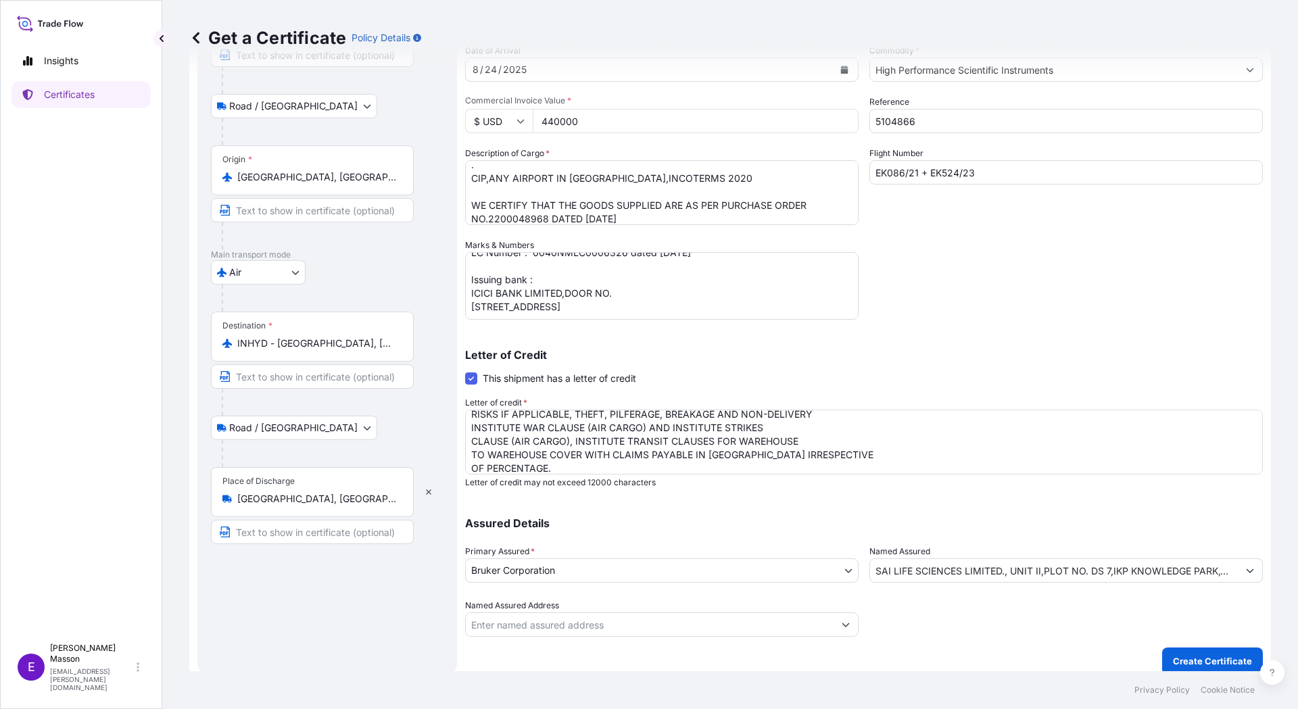
scroll to position [154, 0]
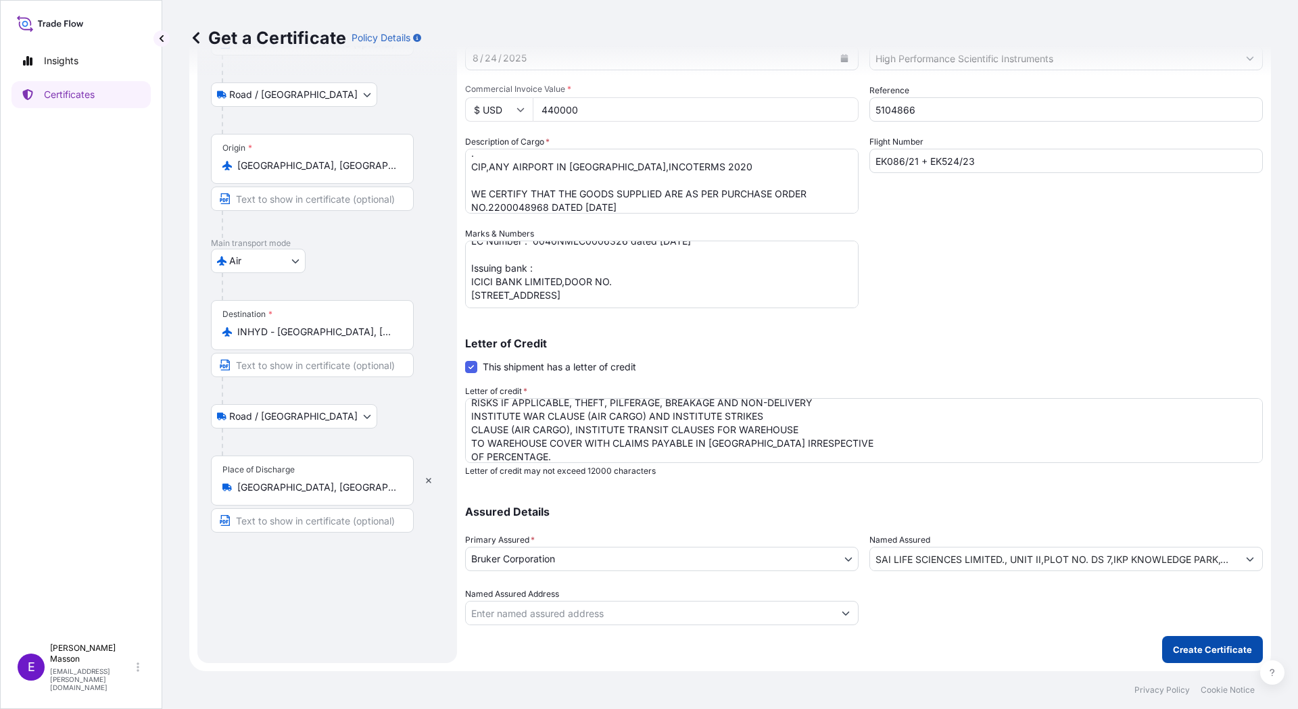
type input "[GEOGRAPHIC_DATA], [GEOGRAPHIC_DATA]"
click at [1204, 640] on button "Create Certificate" at bounding box center [1212, 649] width 101 height 27
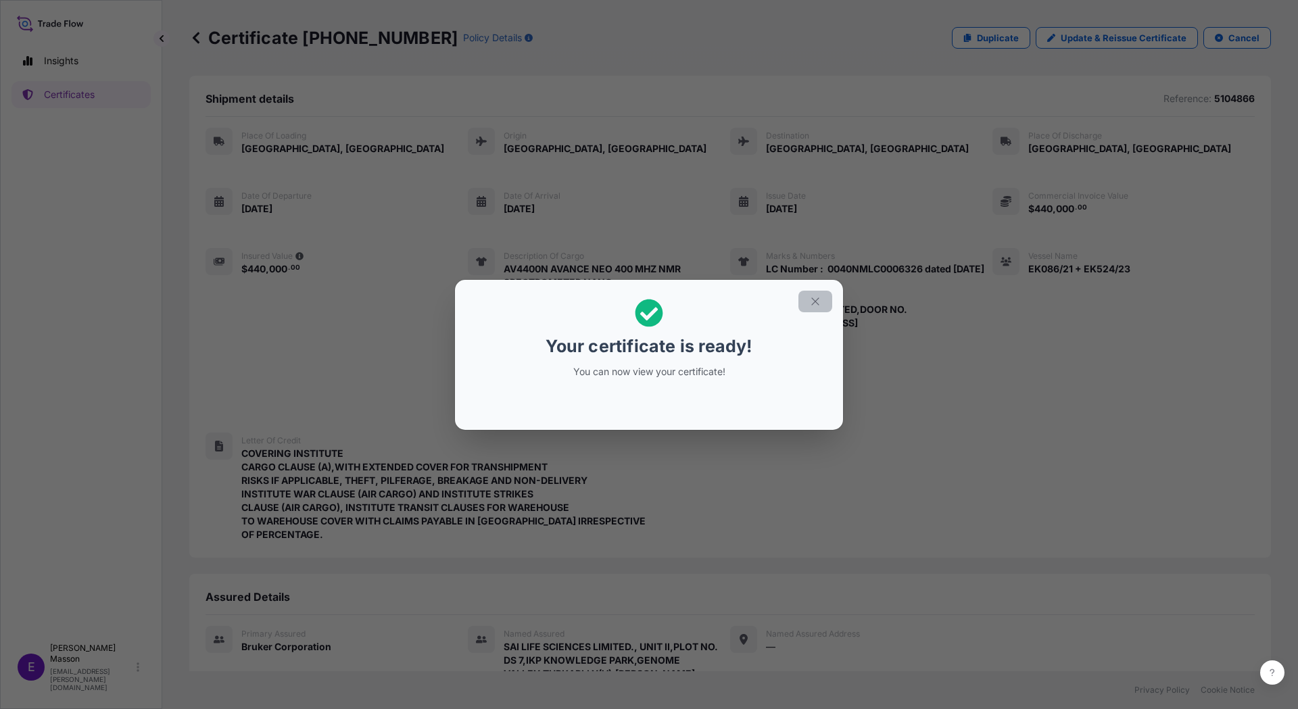
click at [806, 303] on button "button" at bounding box center [815, 302] width 34 height 22
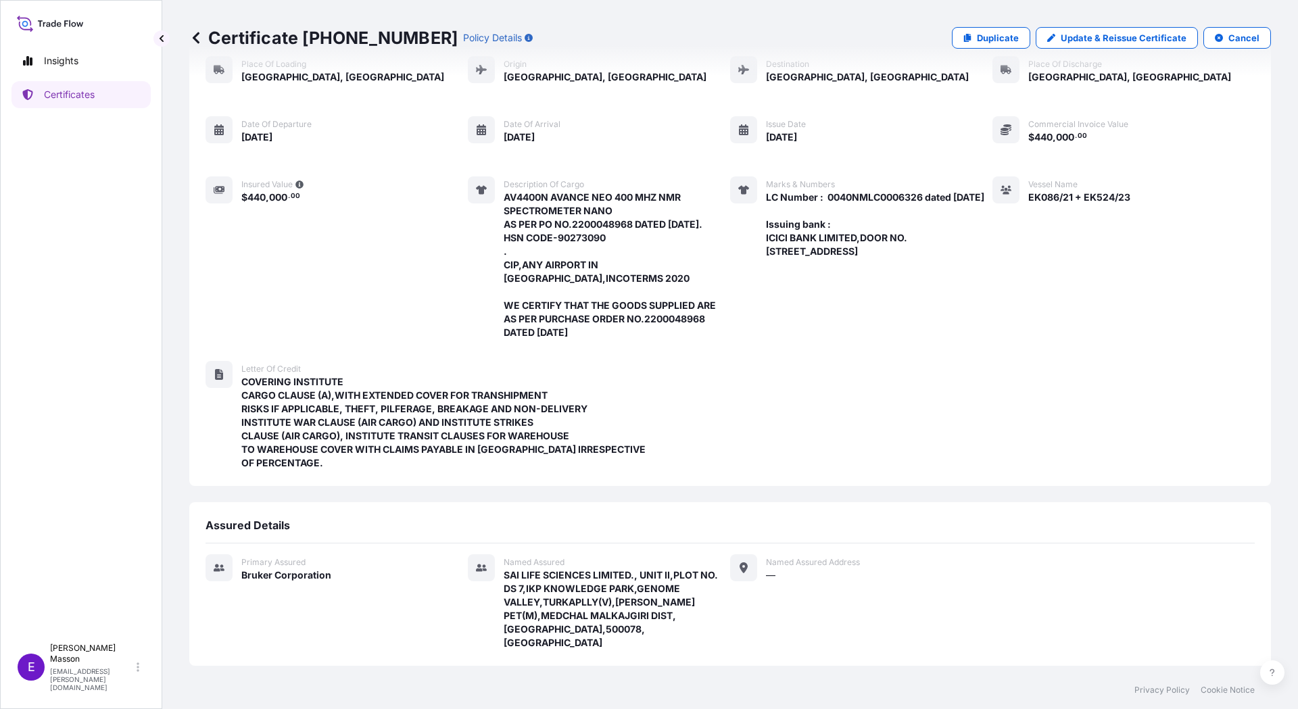
scroll to position [182, 0]
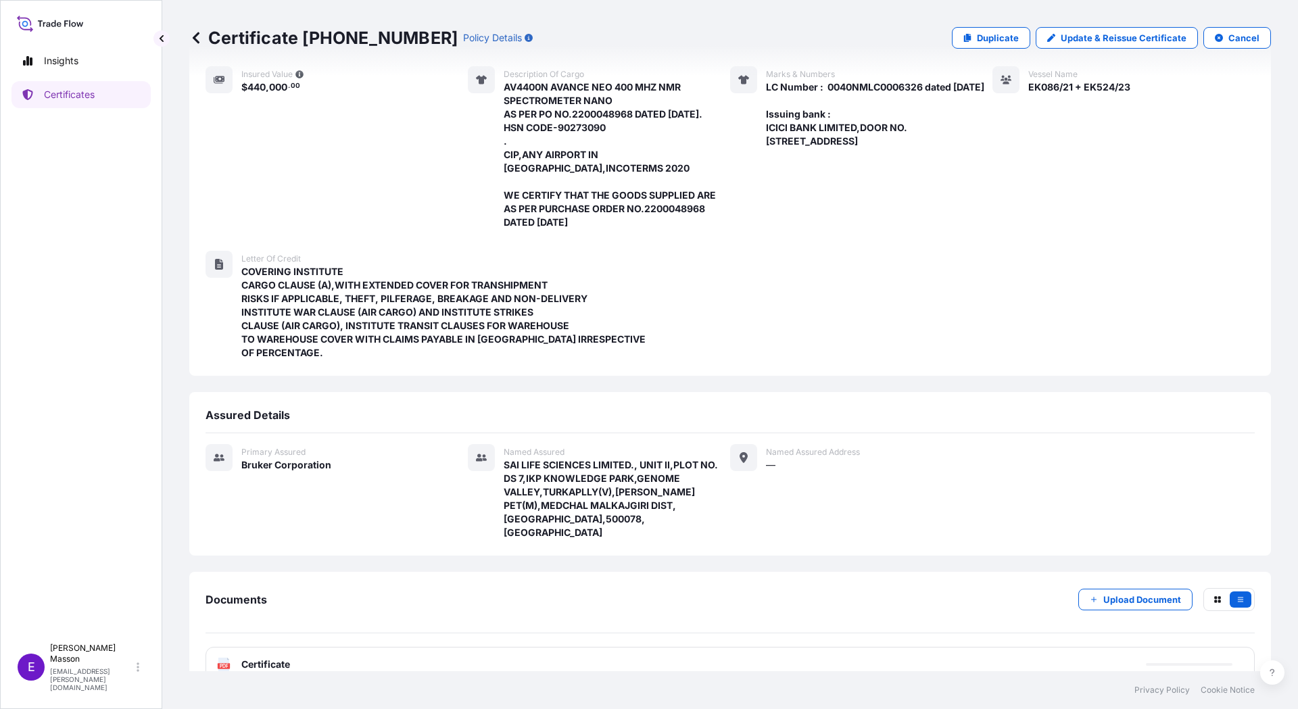
click at [266, 647] on div "PDF Certificate" at bounding box center [729, 664] width 1049 height 35
click at [226, 664] on text "PDF" at bounding box center [224, 666] width 9 height 5
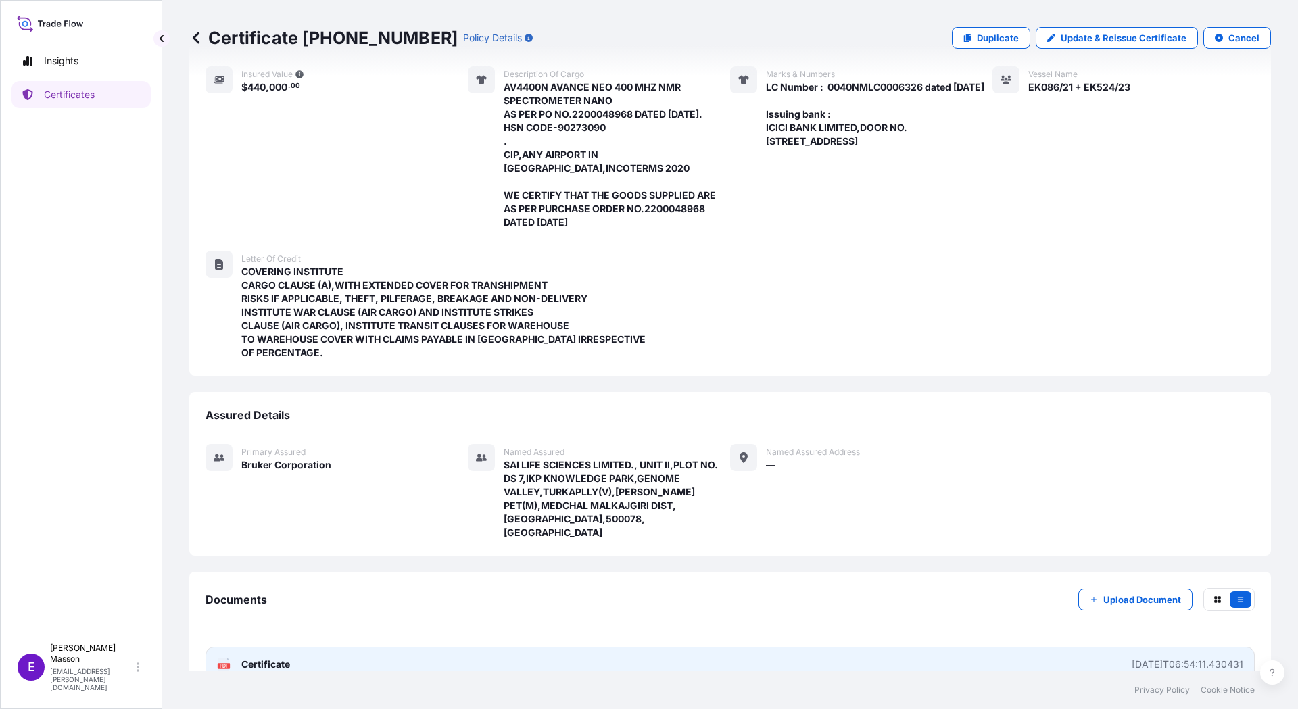
click at [245, 658] on span "Certificate" at bounding box center [265, 665] width 49 height 14
